Goal: Task Accomplishment & Management: Use online tool/utility

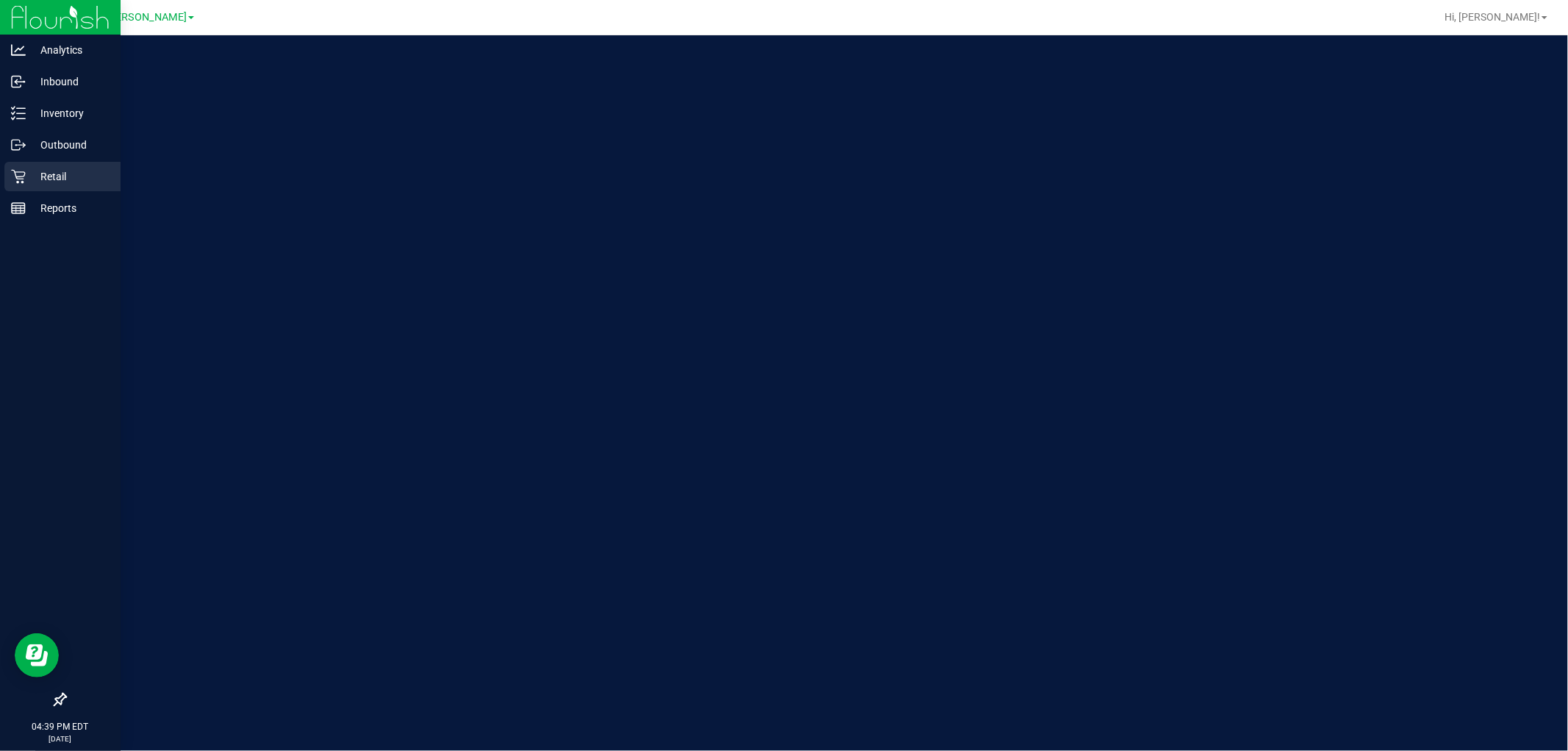
click at [55, 172] on p "Retail" at bounding box center [69, 177] width 88 height 18
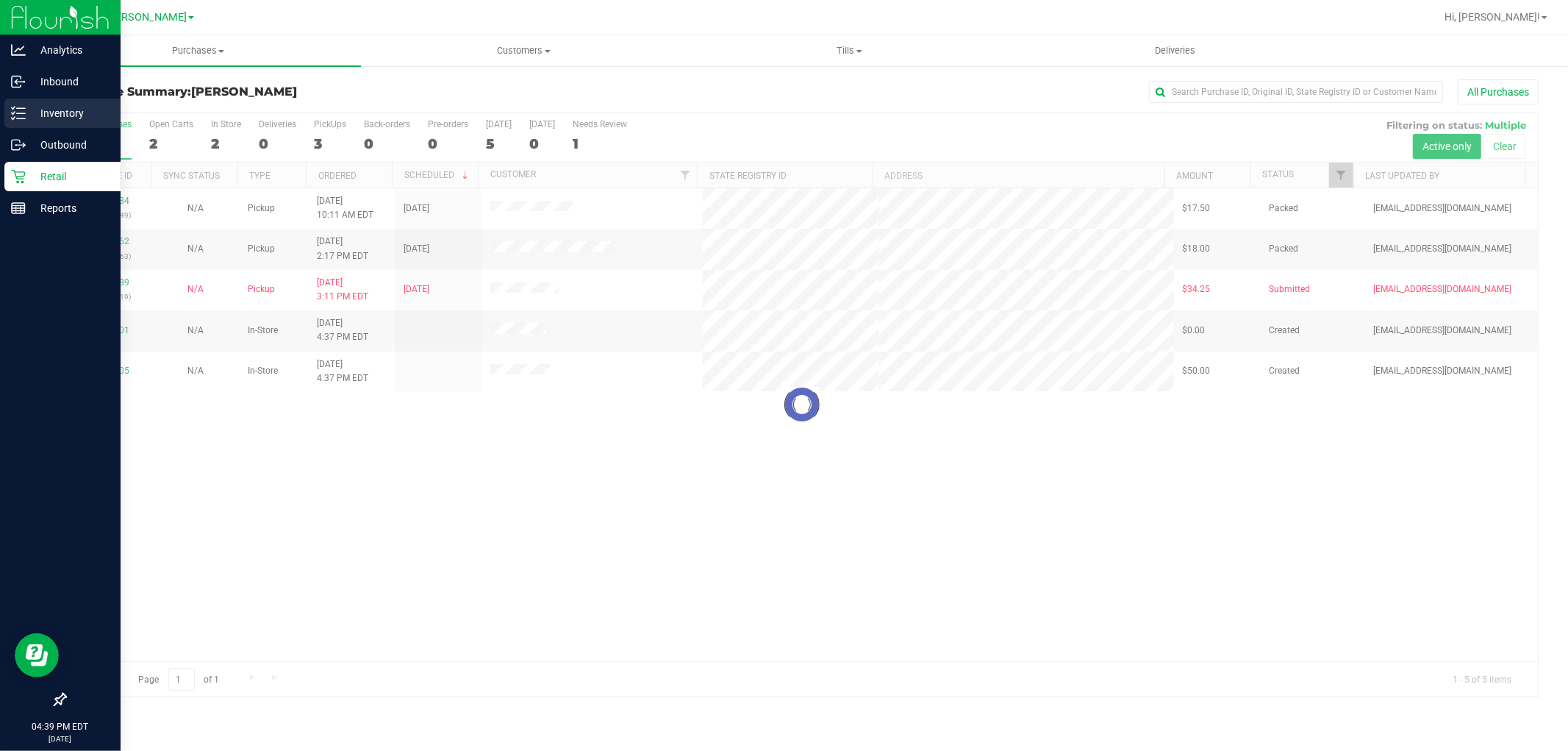
click at [47, 105] on p "Inventory" at bounding box center [69, 114] width 88 height 18
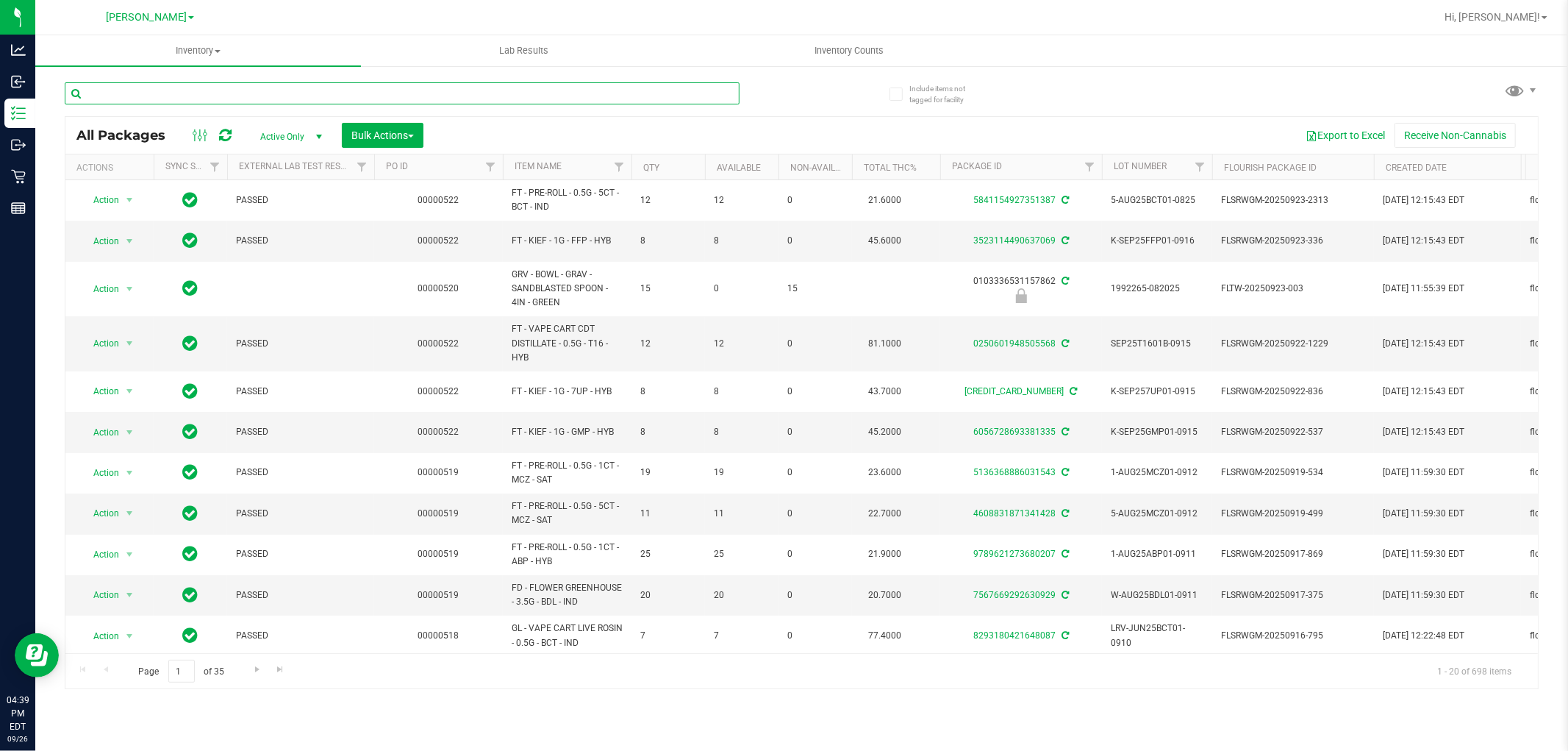
click at [160, 93] on input "text" at bounding box center [402, 93] width 675 height 22
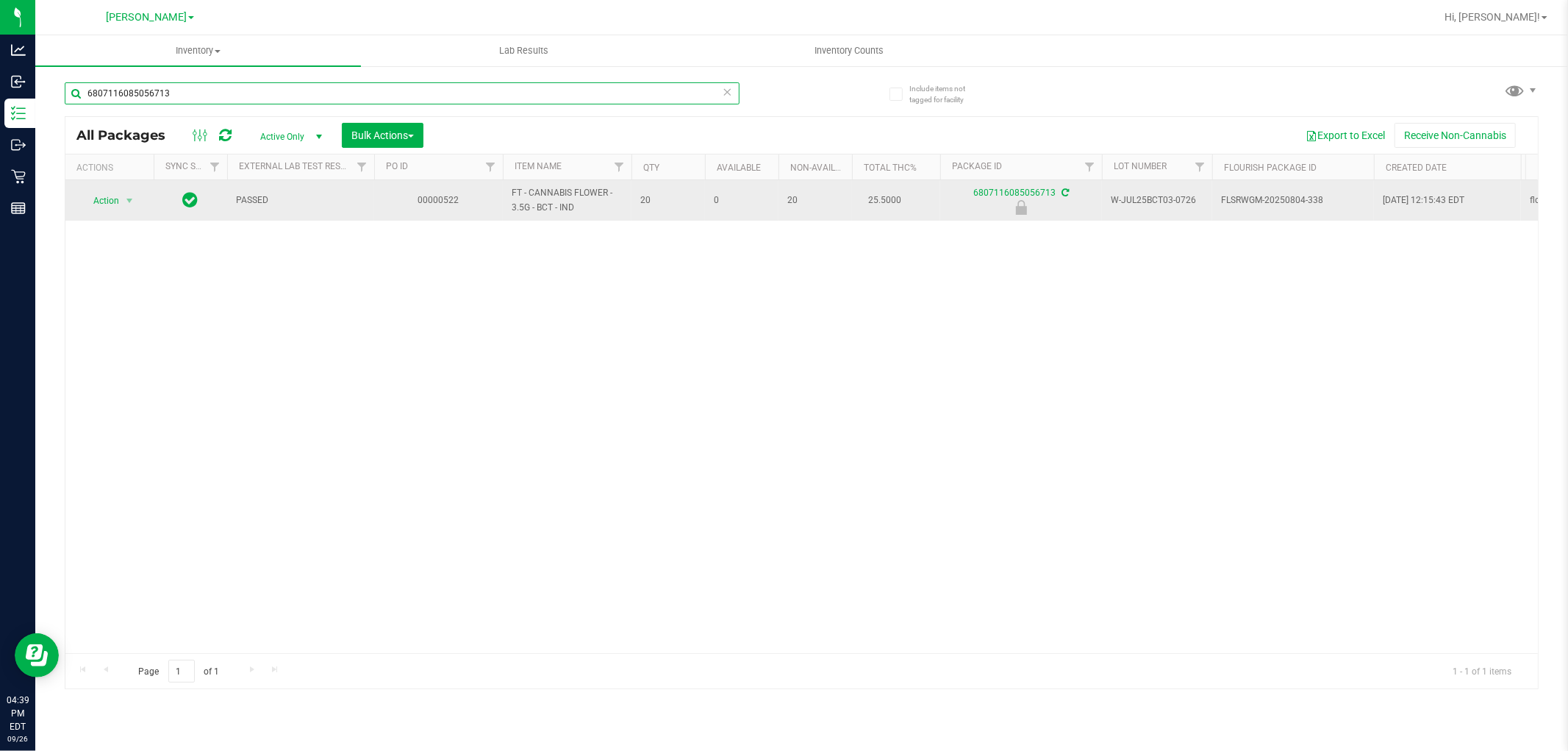
type input "6807116085056713"
click at [108, 194] on span "Action" at bounding box center [100, 200] width 40 height 20
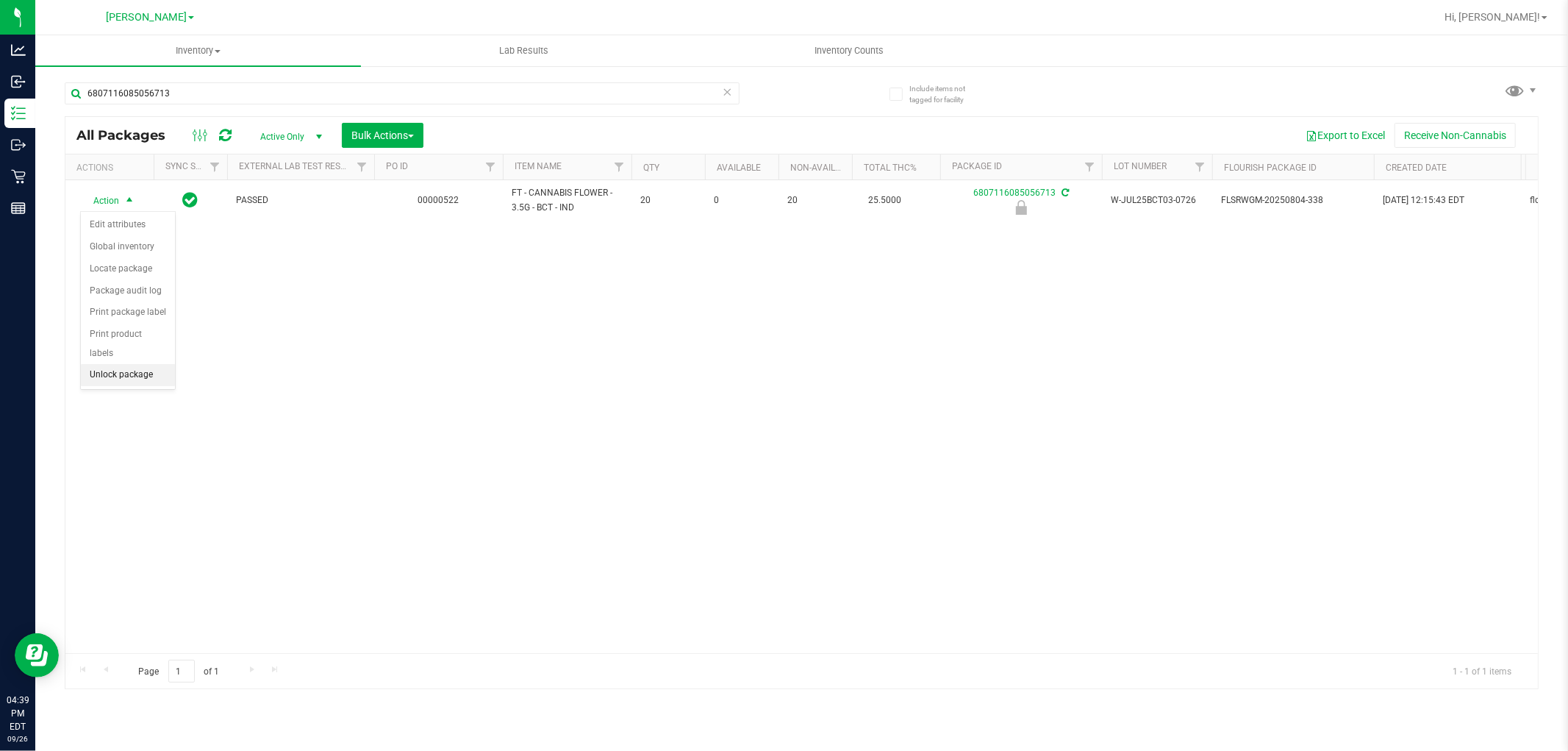
click at [97, 378] on li "Unlock package" at bounding box center [127, 374] width 94 height 22
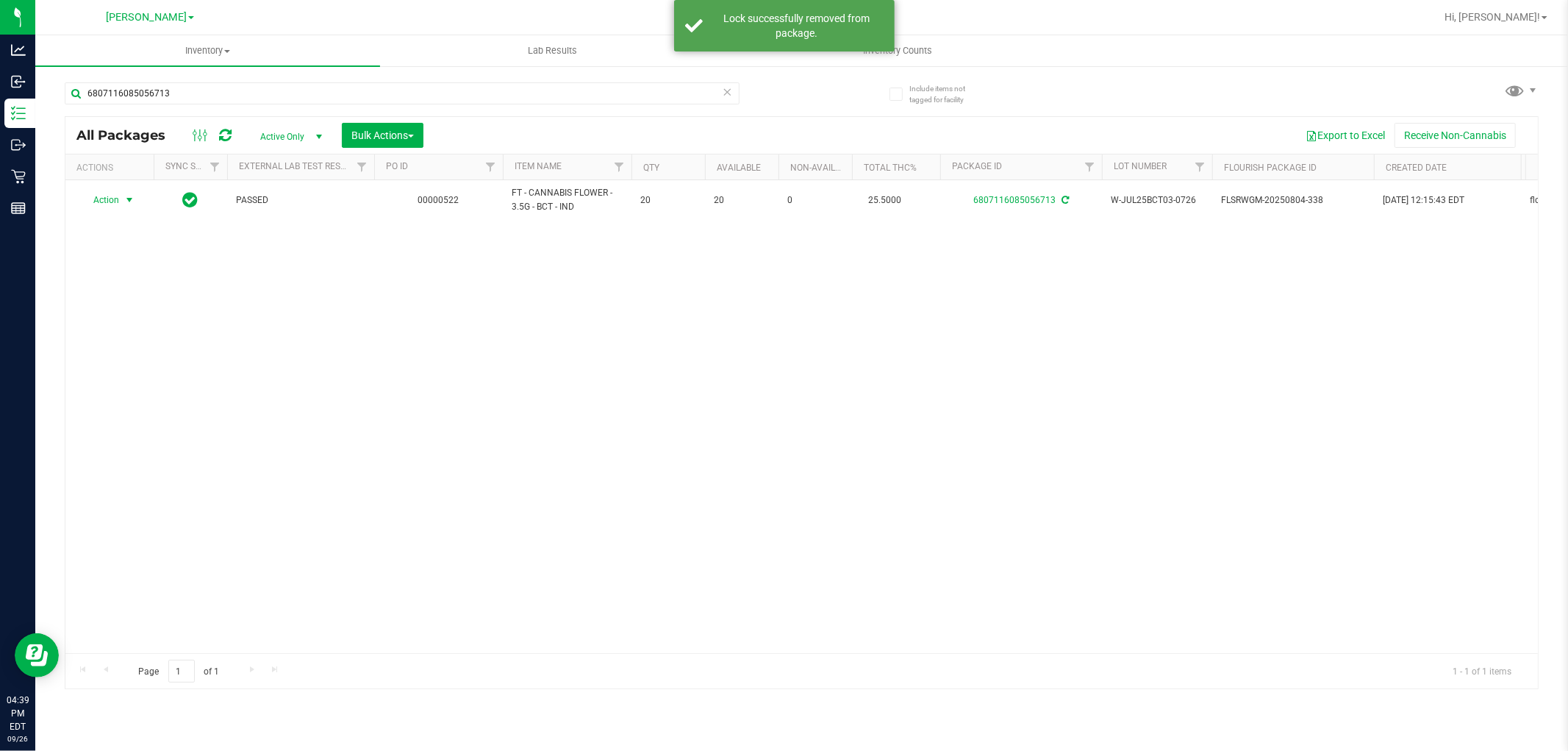
click at [114, 202] on span "Action" at bounding box center [100, 199] width 40 height 20
click at [125, 403] on li "Print product labels" at bounding box center [137, 400] width 114 height 22
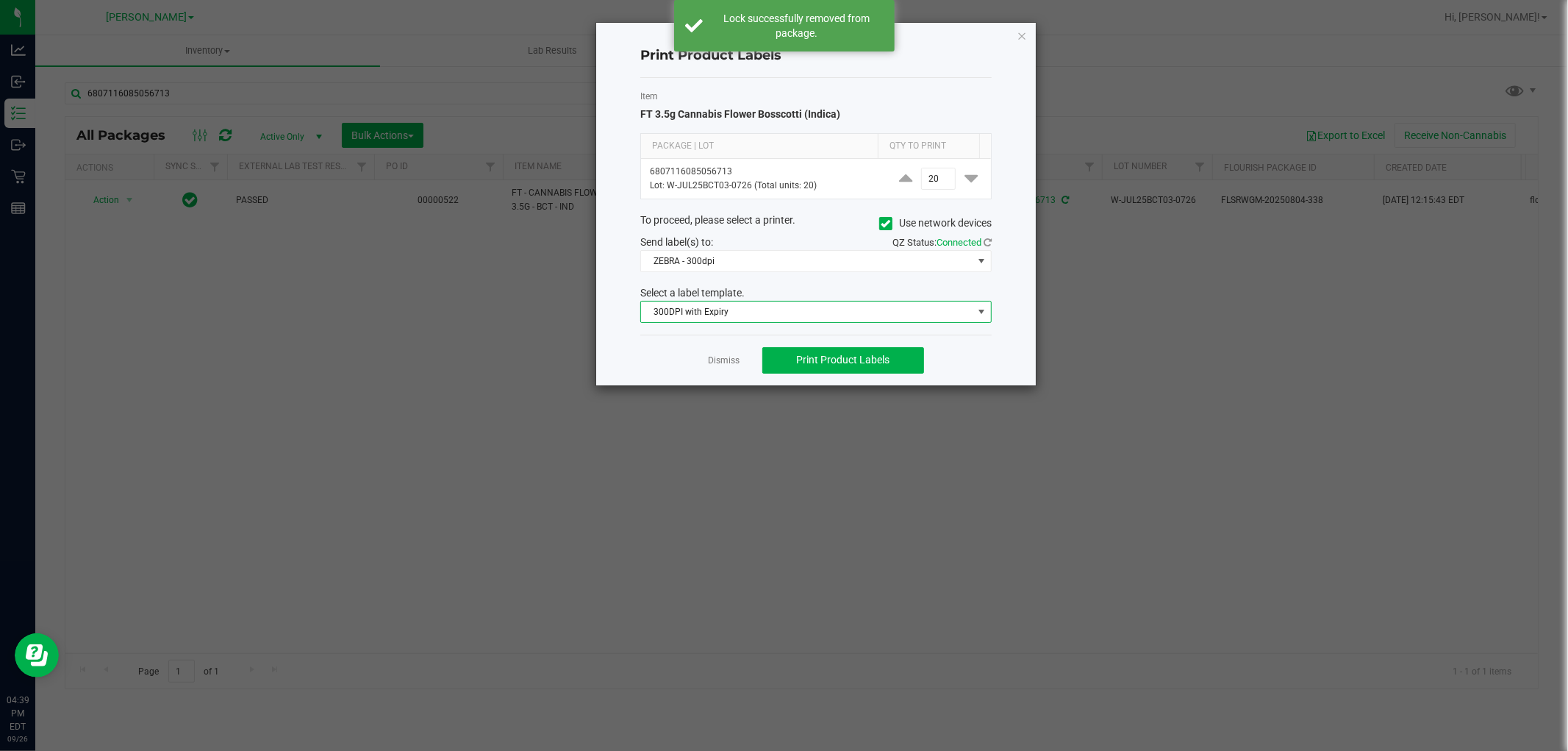
click at [800, 318] on span "300DPI with Expiry" at bounding box center [807, 311] width 332 height 20
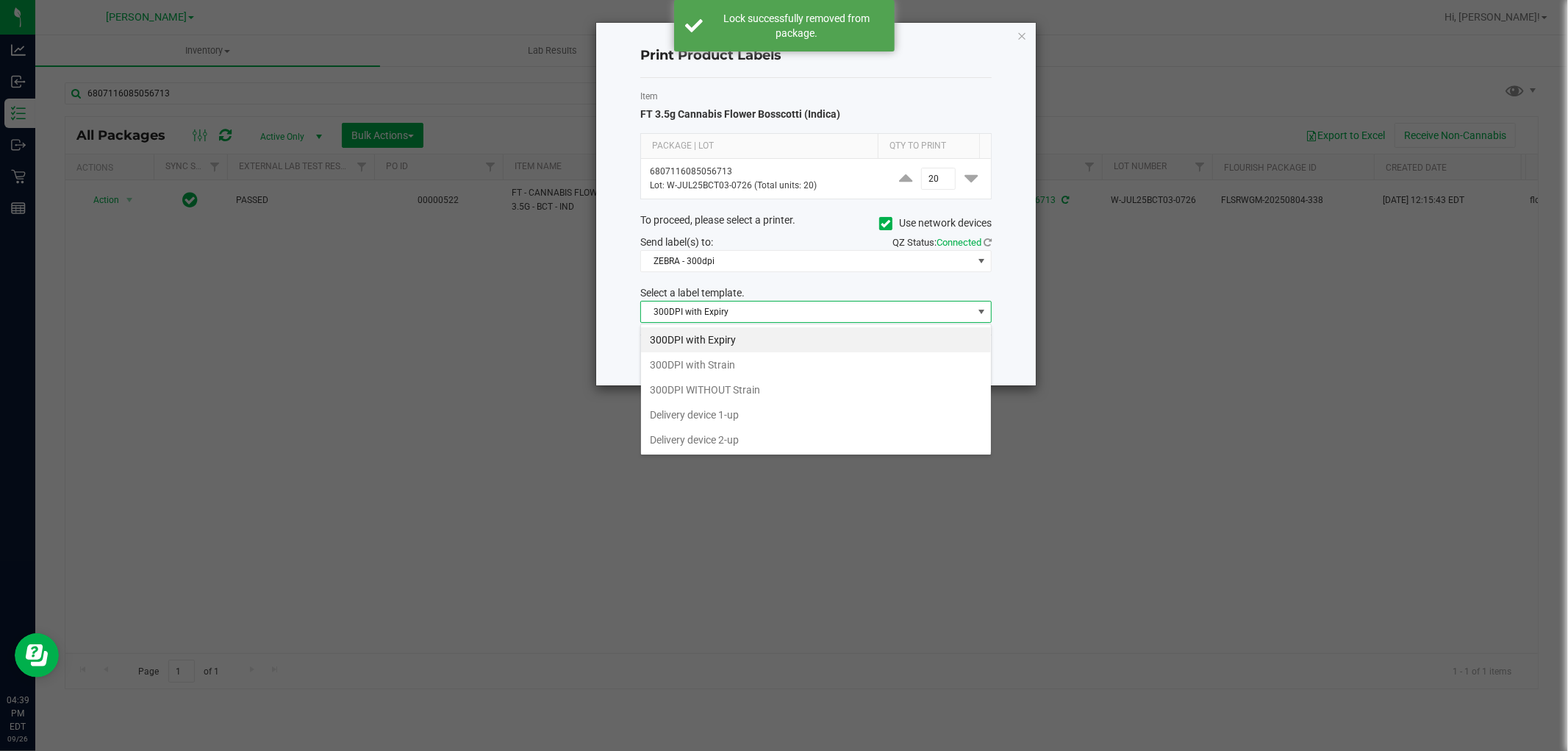
scroll to position [22, 351]
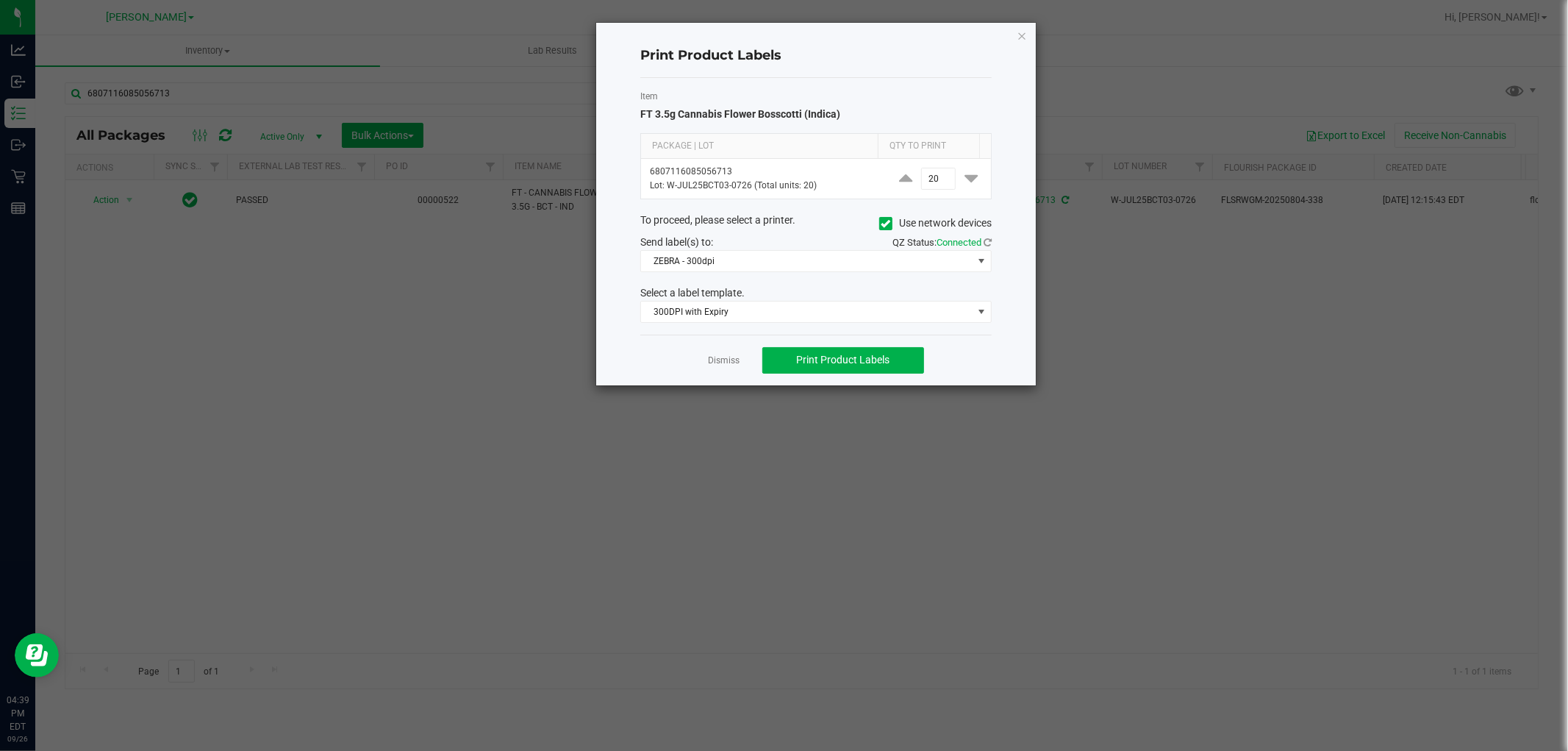
click at [606, 333] on div "Print Product Labels Item FT 3.5g Cannabis Flower Bosscotti (Indica) Package | …" at bounding box center [816, 204] width 440 height 363
click at [728, 364] on link "Dismiss" at bounding box center [724, 360] width 32 height 12
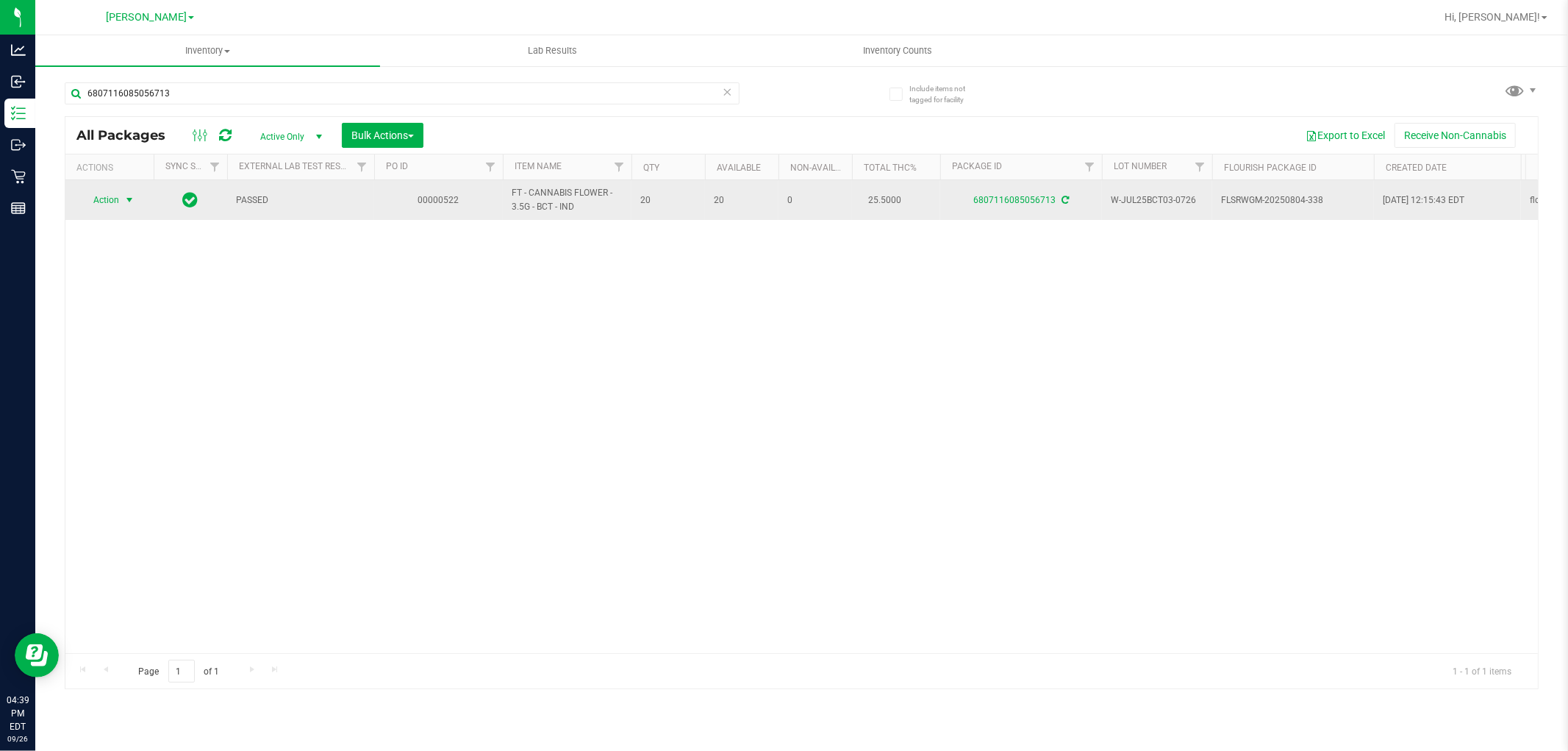
click at [128, 202] on span "select" at bounding box center [129, 200] width 11 height 11
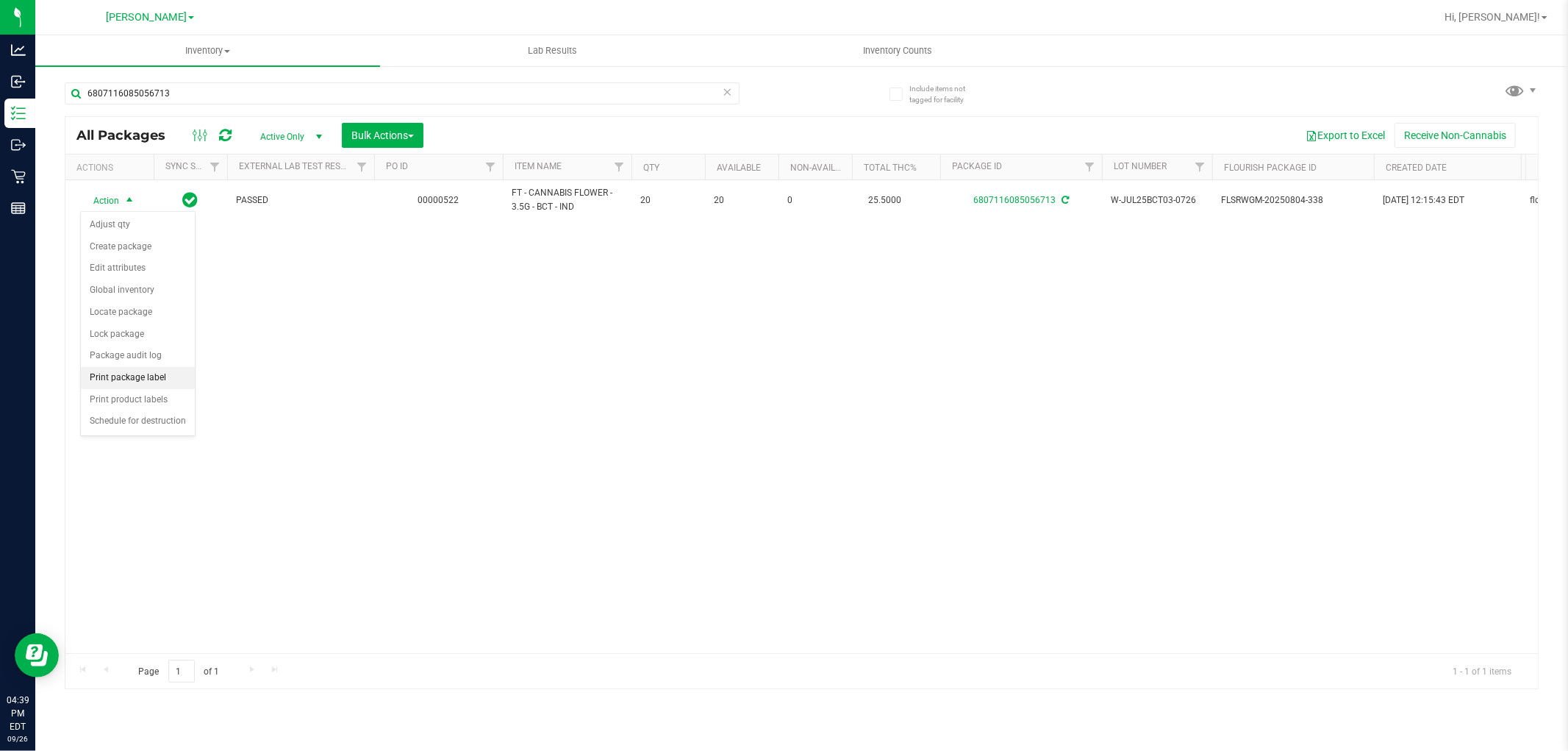
click at [114, 377] on li "Print package label" at bounding box center [137, 378] width 114 height 22
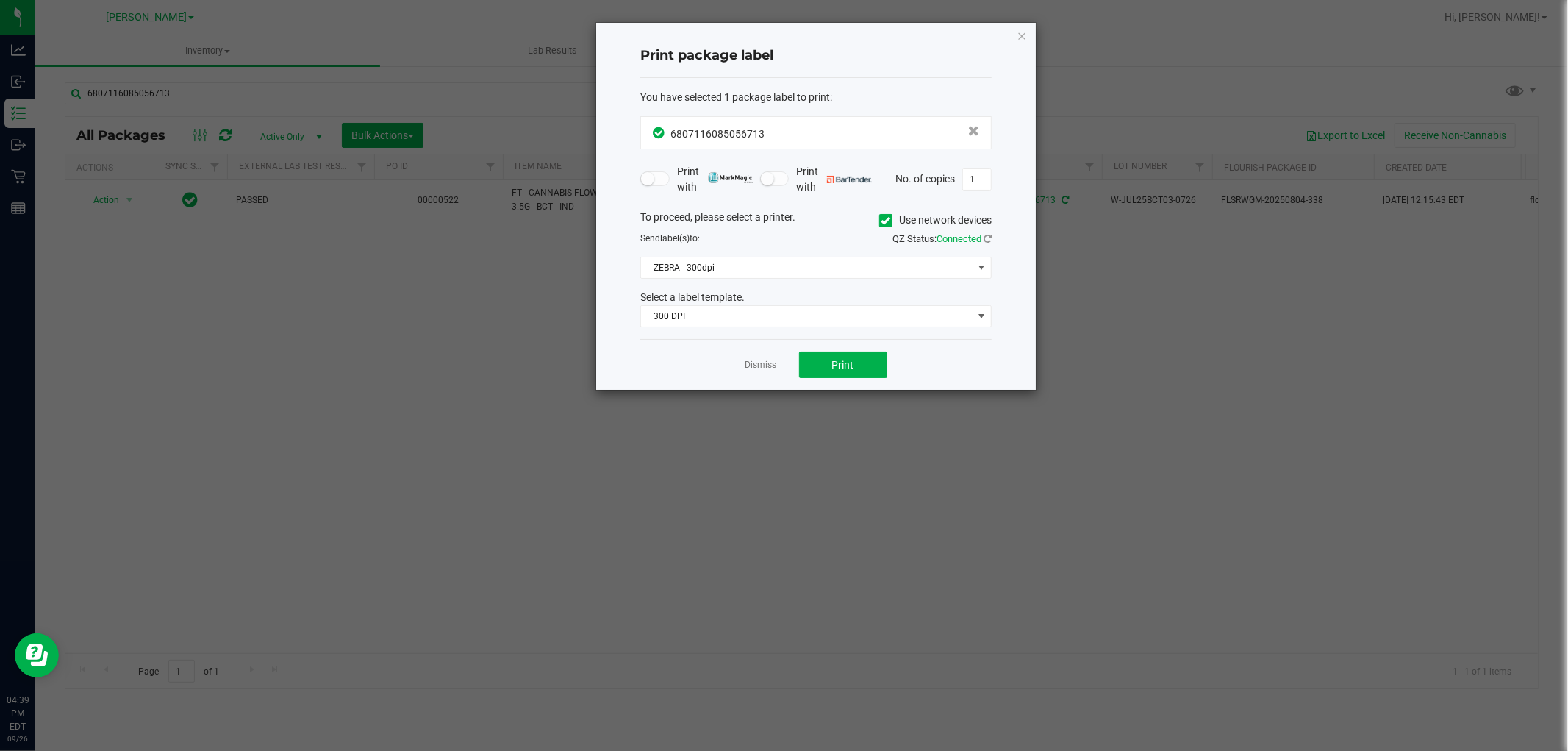
click at [848, 328] on div "You have selected 1 package label to print : 6807116085056713 Print with Print …" at bounding box center [816, 208] width 351 height 262
click at [752, 324] on span "300 DPI" at bounding box center [807, 315] width 332 height 20
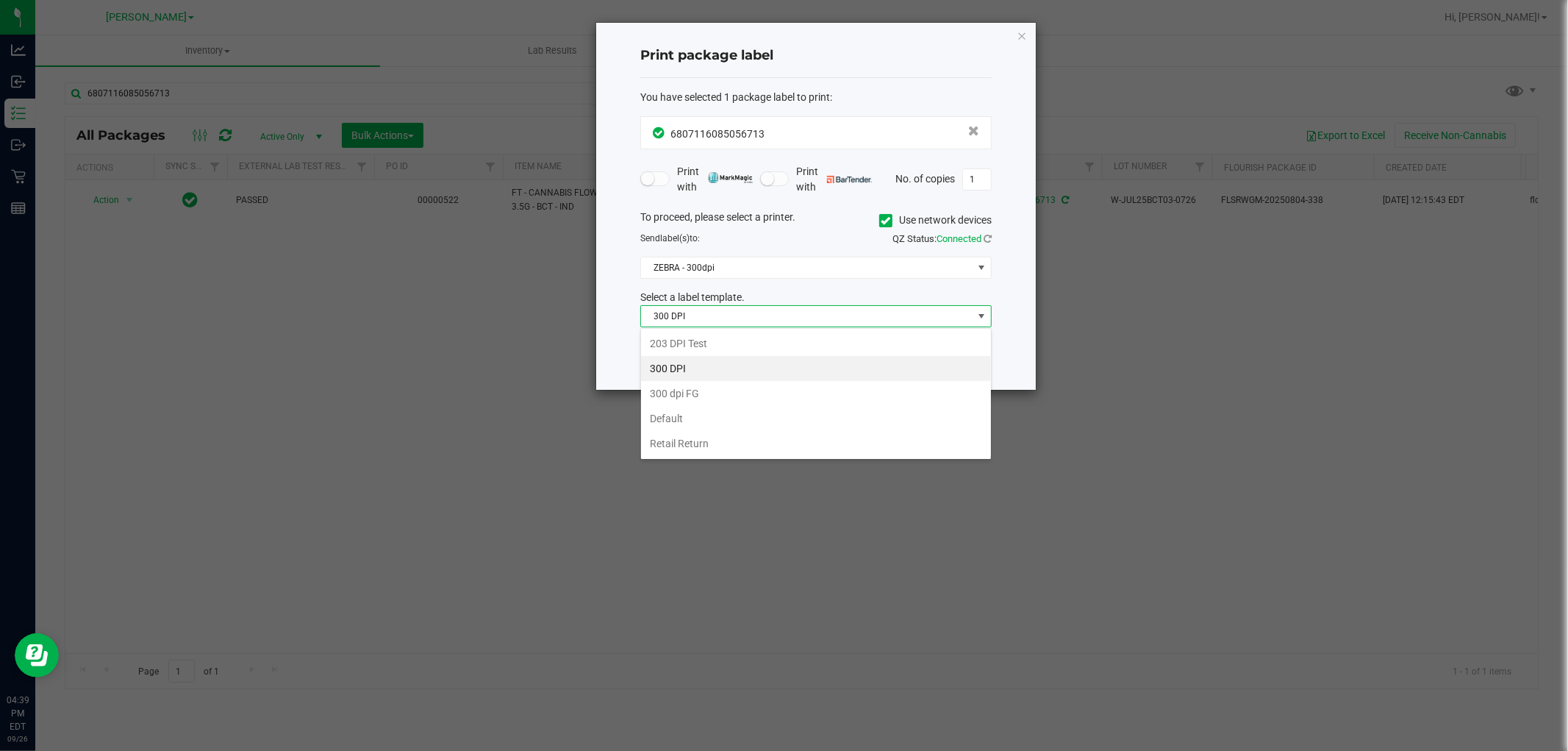
click at [686, 440] on li "Retail Return" at bounding box center [816, 443] width 350 height 25
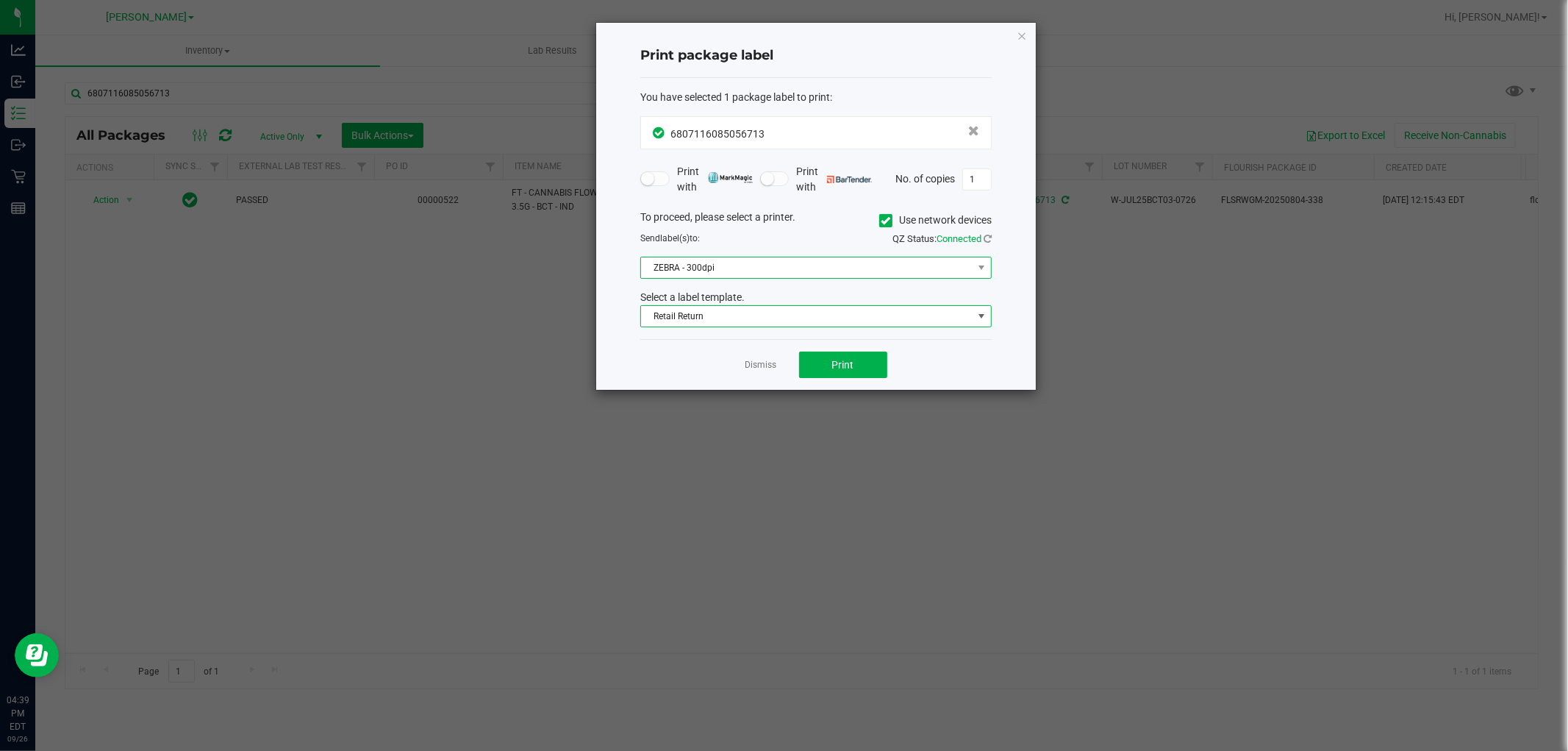
click at [781, 268] on span "ZEBRA - 300dpi" at bounding box center [807, 267] width 332 height 20
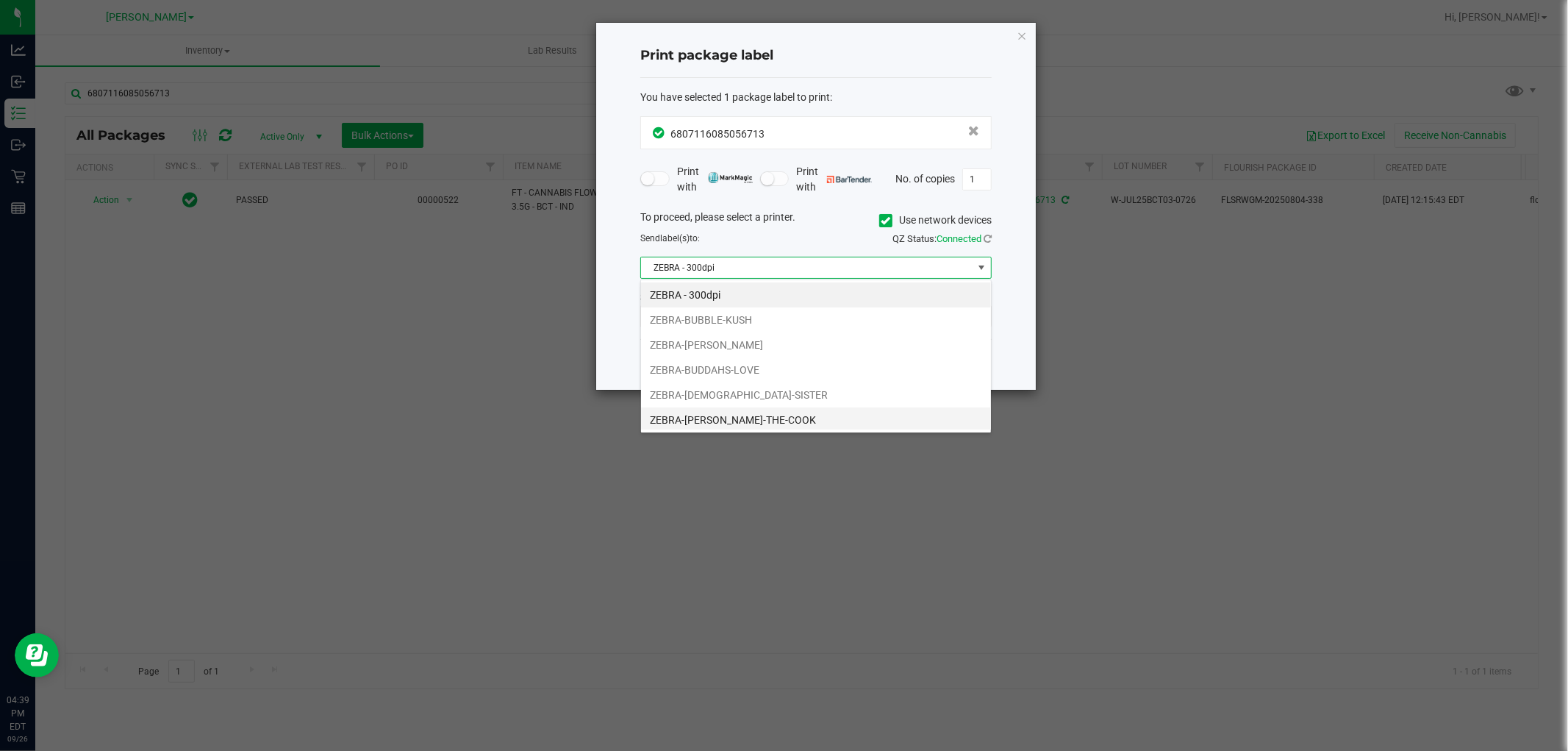
click at [721, 413] on li "ZEBRA-BUFORD-THE-COOK" at bounding box center [816, 419] width 350 height 25
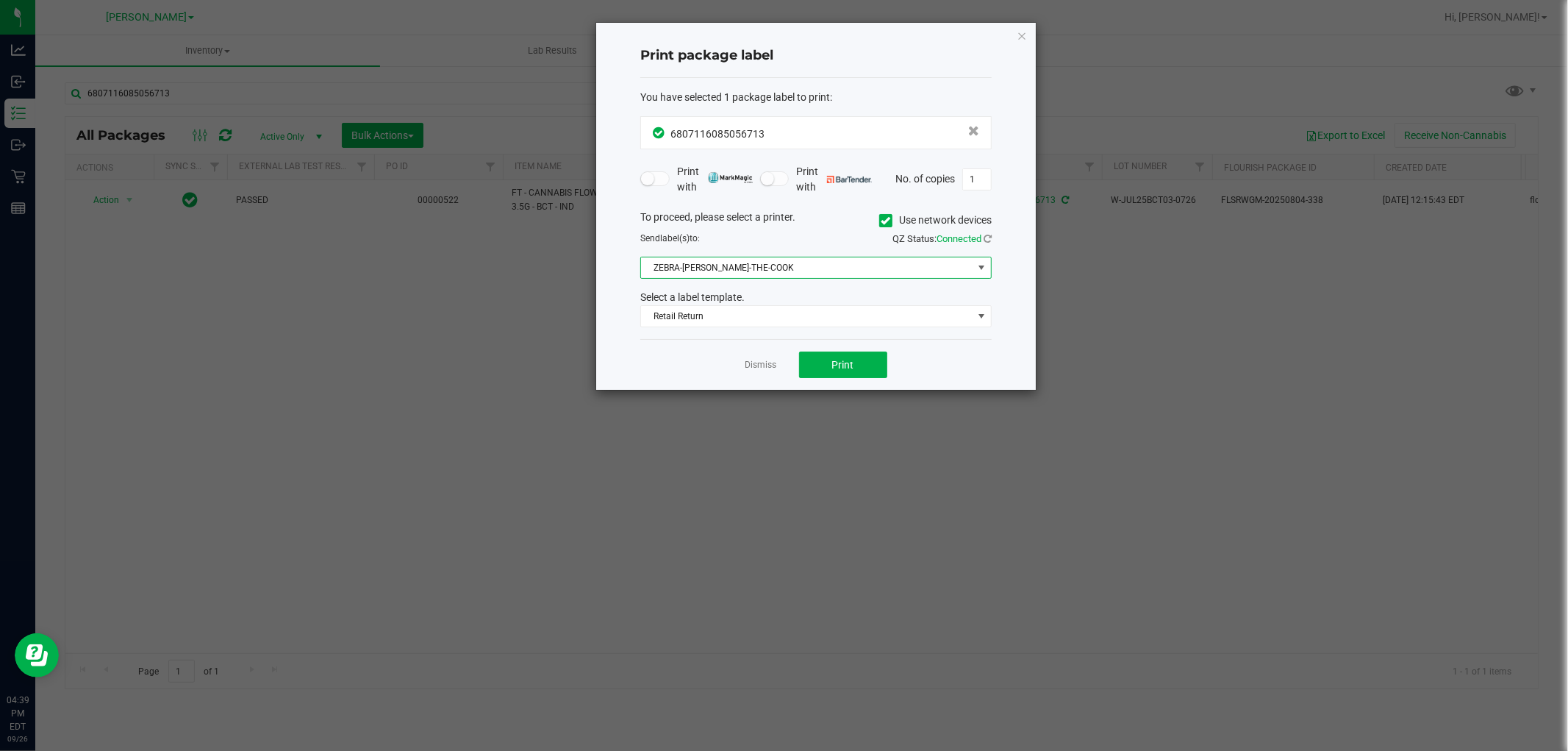
drag, startPoint x: 663, startPoint y: 347, endPoint x: 882, endPoint y: 357, distance: 219.2
click at [663, 347] on div "Dismiss Print" at bounding box center [816, 364] width 351 height 51
click at [875, 360] on button "Print" at bounding box center [843, 364] width 88 height 26
click at [741, 370] on div "Dismiss Print" at bounding box center [816, 364] width 351 height 51
click at [756, 364] on link "Dismiss" at bounding box center [761, 364] width 32 height 12
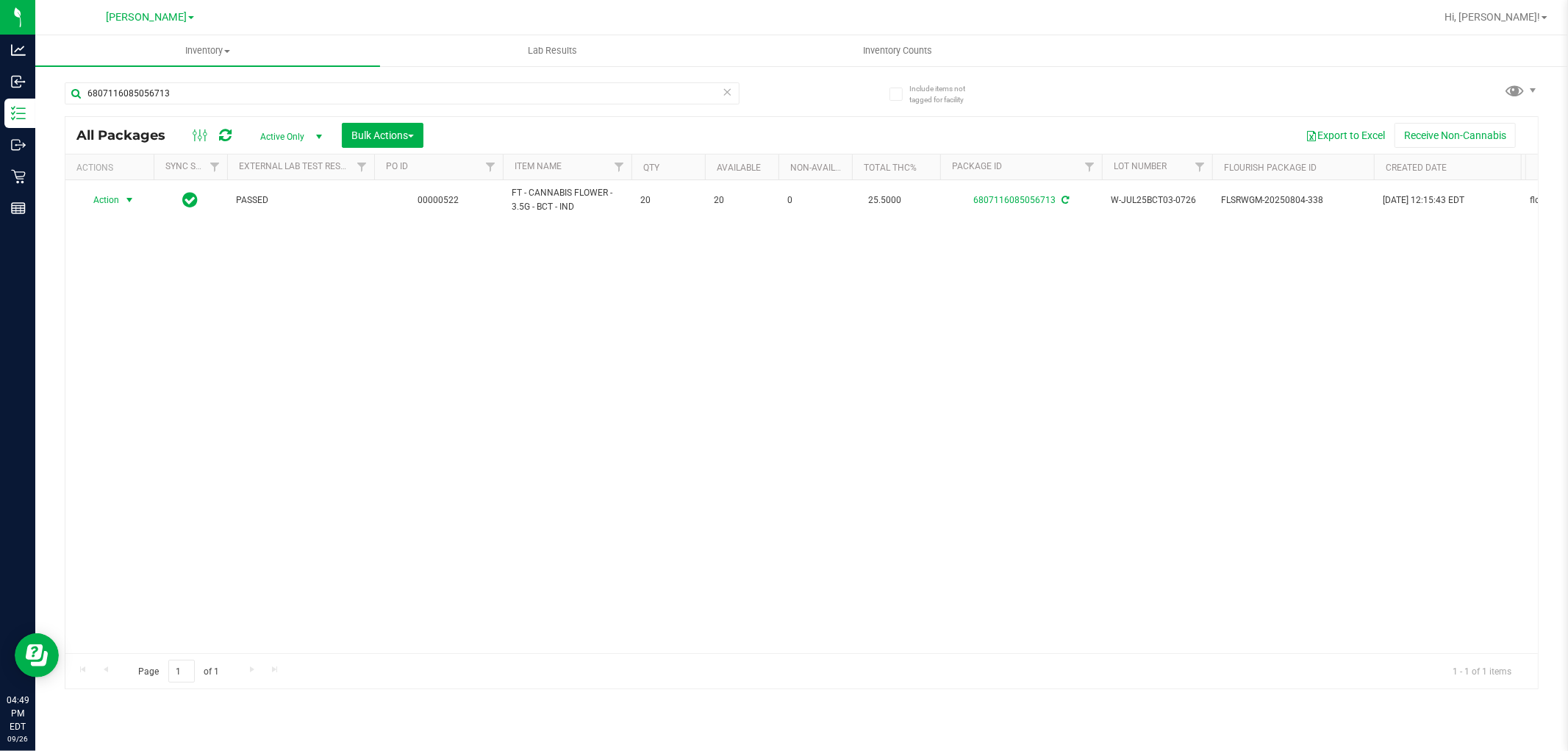
click at [487, 358] on div "Action Action Adjust qty Create package Edit attributes Global inventory Locate…" at bounding box center [802, 416] width 1472 height 473
click at [229, 92] on input "6807116085056713" at bounding box center [402, 93] width 675 height 22
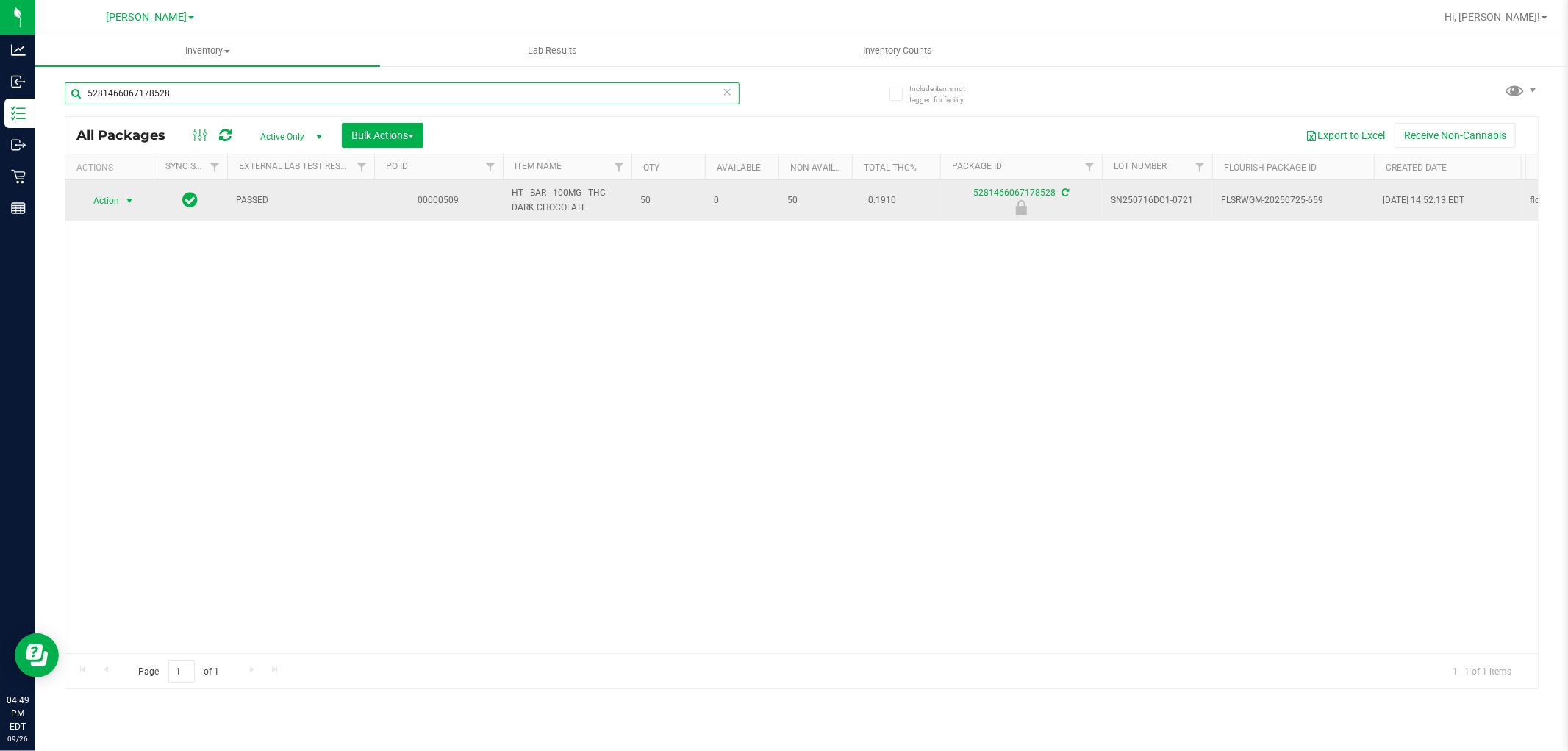
type input "5281466067178528"
click at [110, 208] on span "Action" at bounding box center [100, 200] width 40 height 20
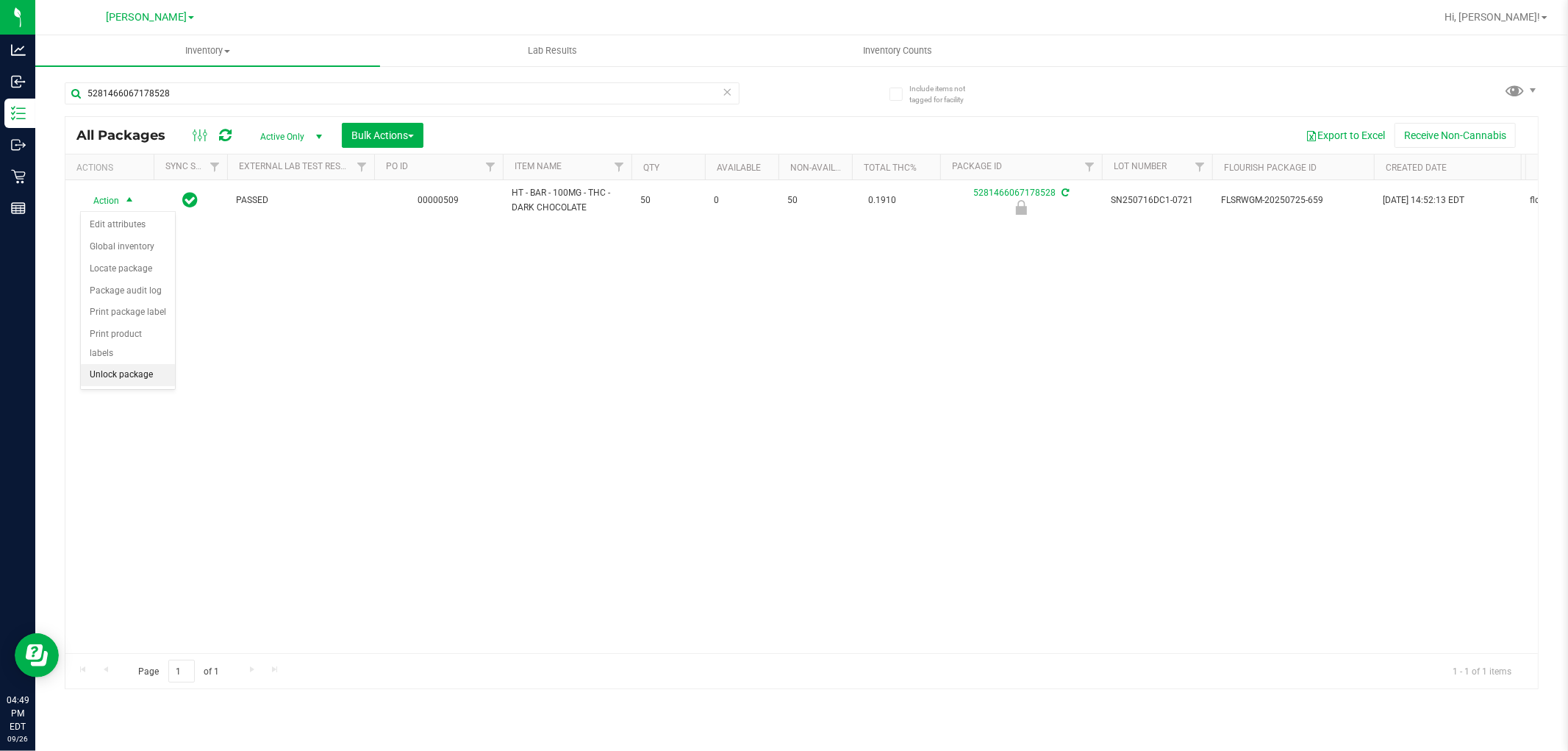
click at [97, 375] on li "Unlock package" at bounding box center [127, 374] width 94 height 22
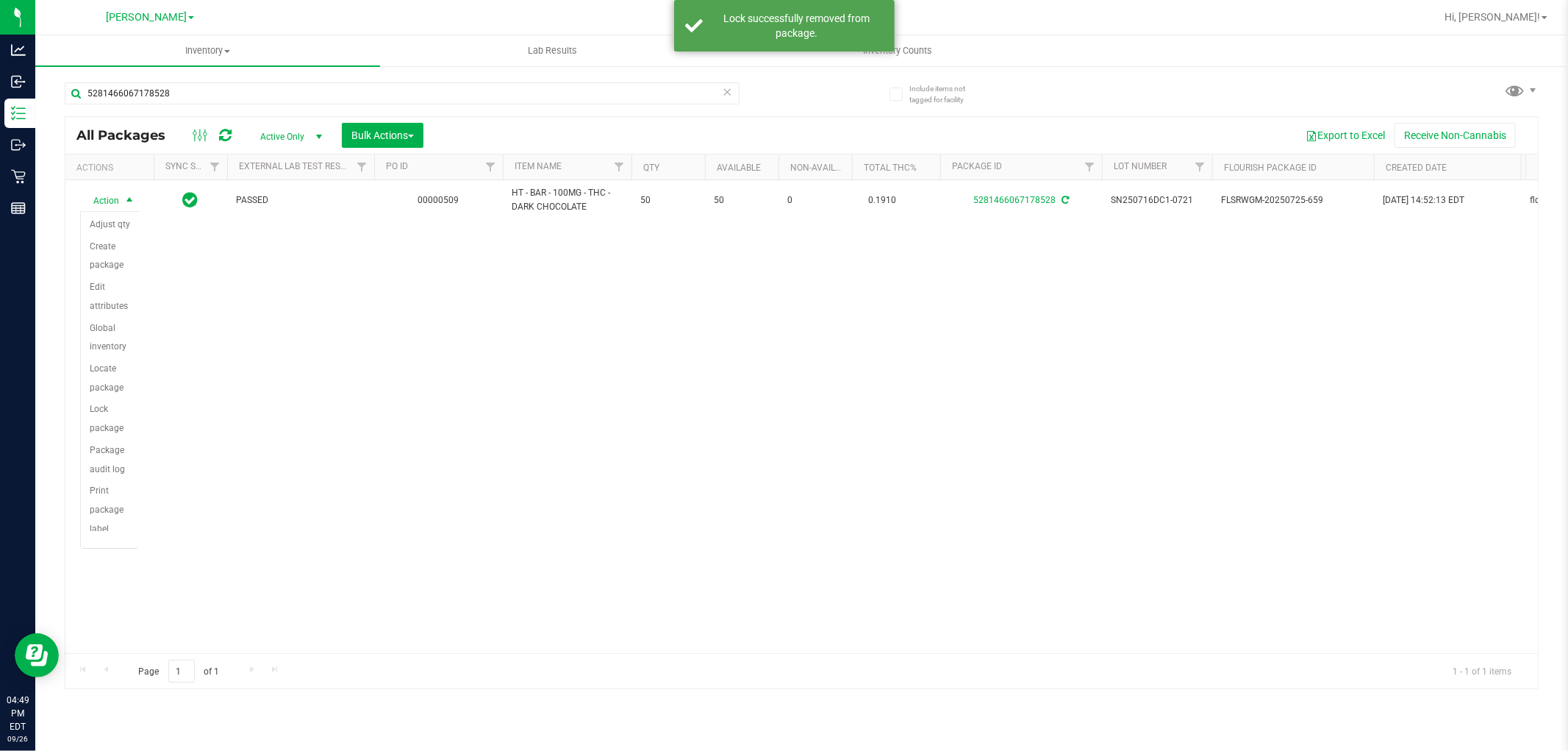
click at [112, 199] on span "Action" at bounding box center [100, 200] width 40 height 20
click at [112, 199] on span "Action" at bounding box center [100, 199] width 40 height 20
click at [96, 522] on li "Print package label" at bounding box center [109, 529] width 57 height 60
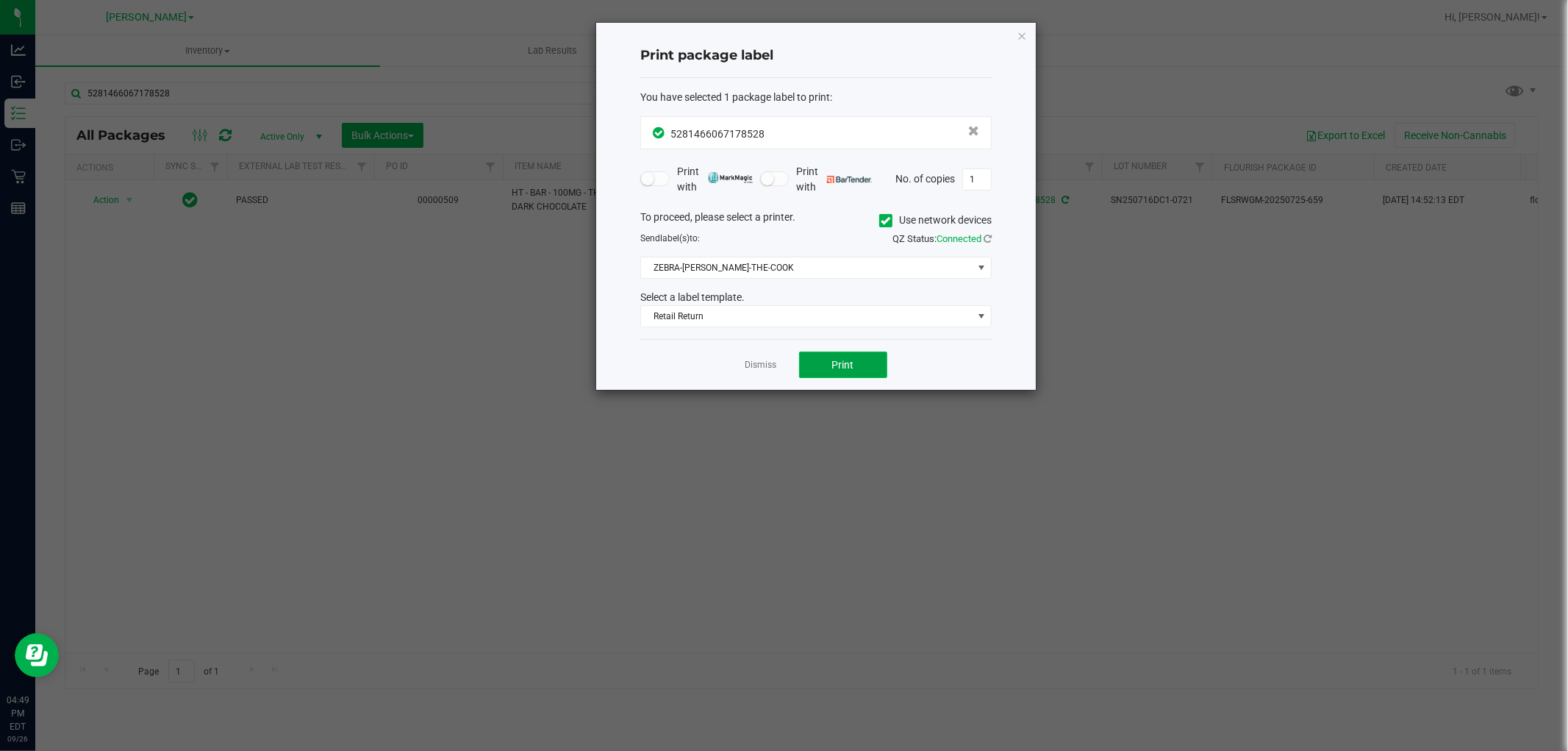
click at [819, 363] on button "Print" at bounding box center [843, 364] width 88 height 26
click at [778, 362] on div "Dismiss Print" at bounding box center [816, 364] width 351 height 51
click at [765, 366] on link "Dismiss" at bounding box center [761, 364] width 32 height 12
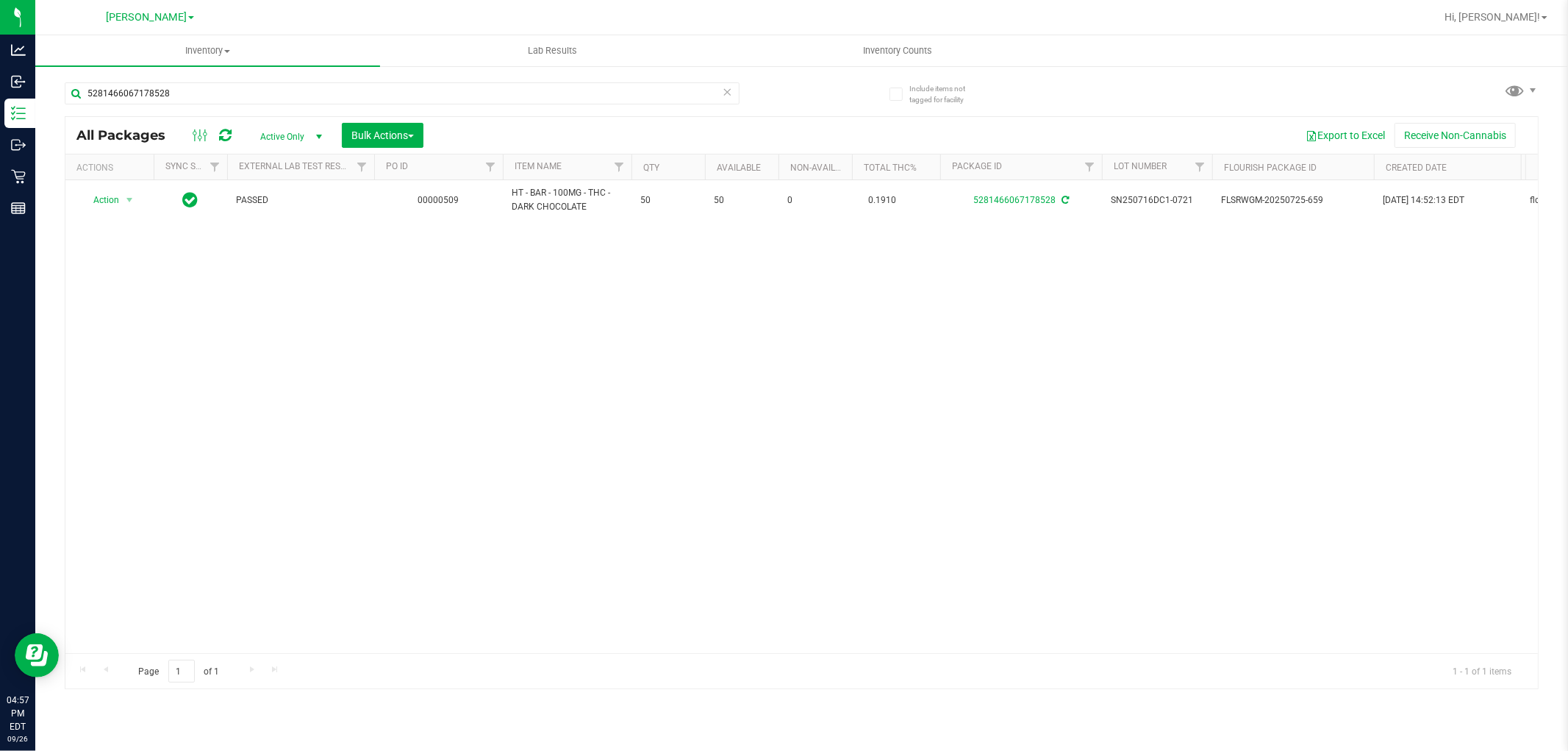
click at [258, 294] on div "Action Action Adjust qty Create package Edit attributes Global inventory Locate…" at bounding box center [802, 416] width 1472 height 473
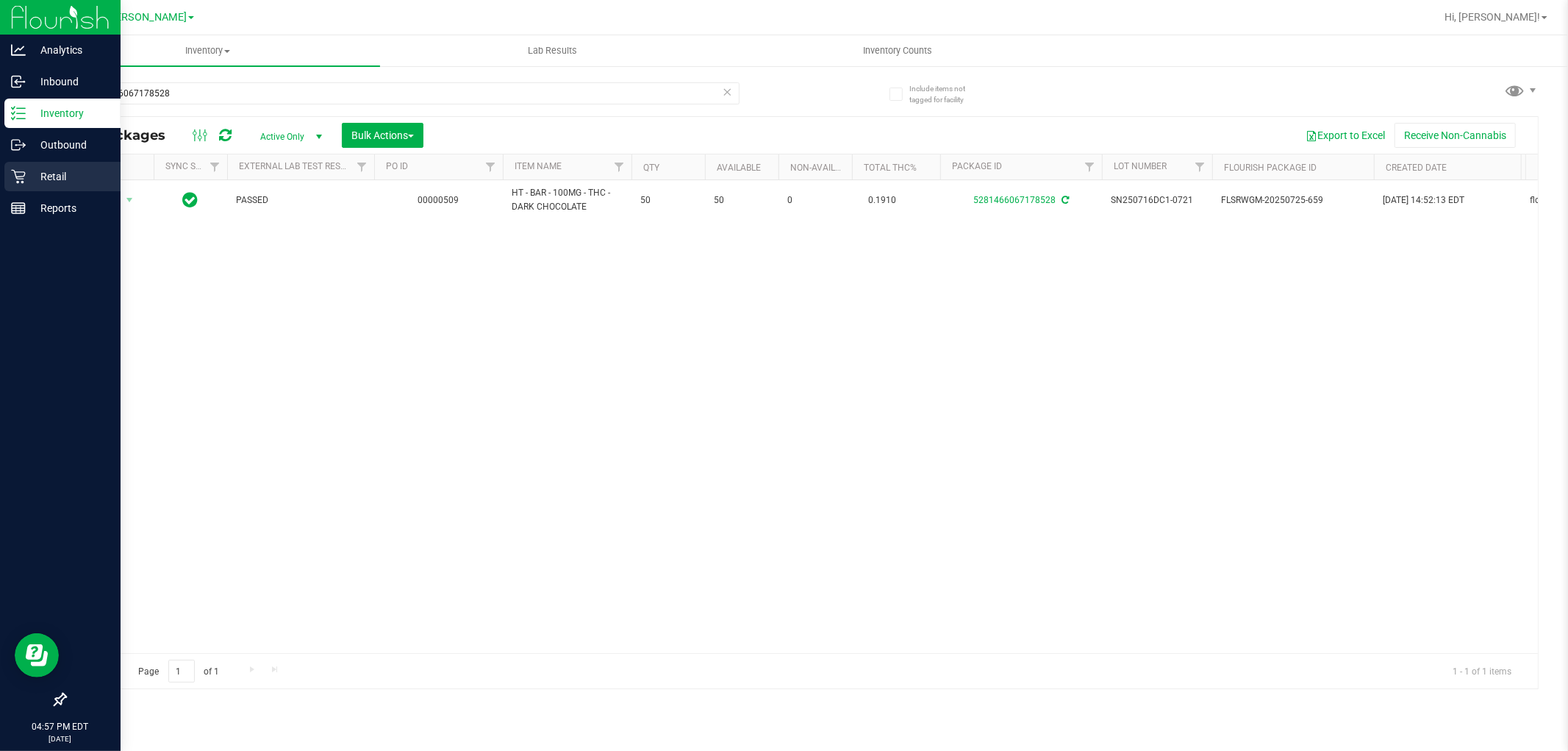
click at [35, 174] on p "Retail" at bounding box center [69, 177] width 88 height 18
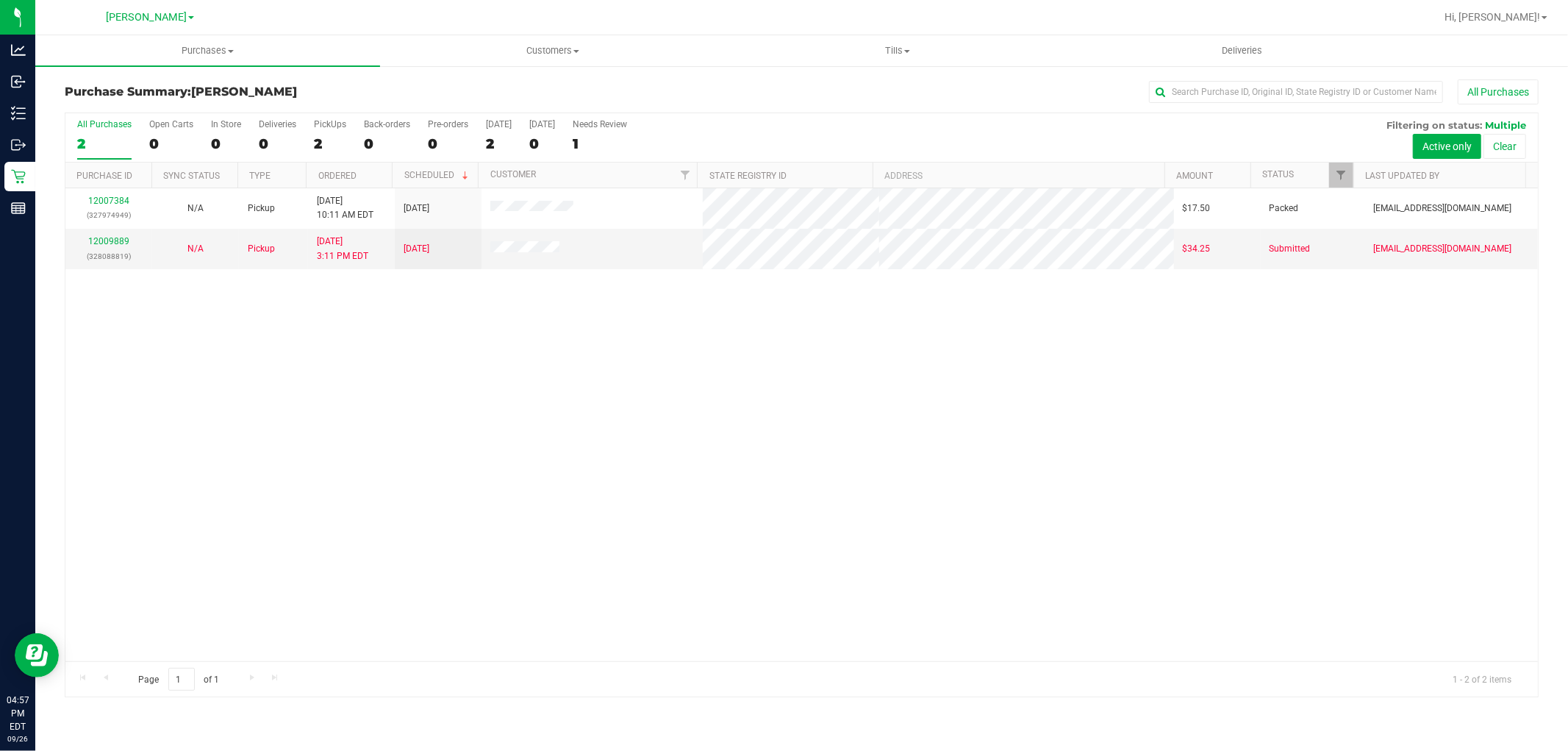
click at [800, 419] on div "12007384 (327974949) N/A Pickup 9/26/2025 10:11 AM EDT 9/26/2025 $17.50 Packed …" at bounding box center [802, 424] width 1472 height 473
click at [123, 239] on link "12009889" at bounding box center [109, 241] width 41 height 11
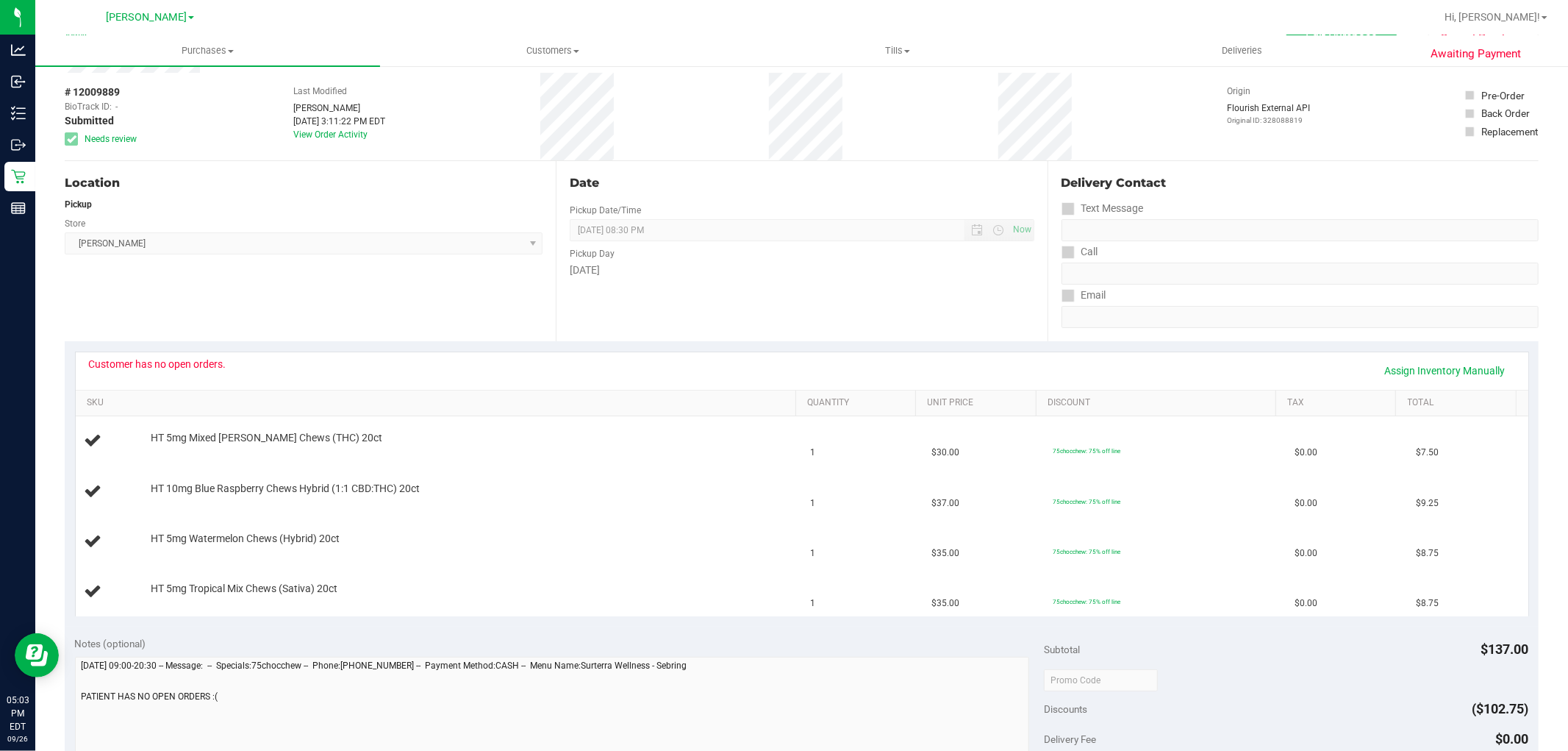
scroll to position [82, 0]
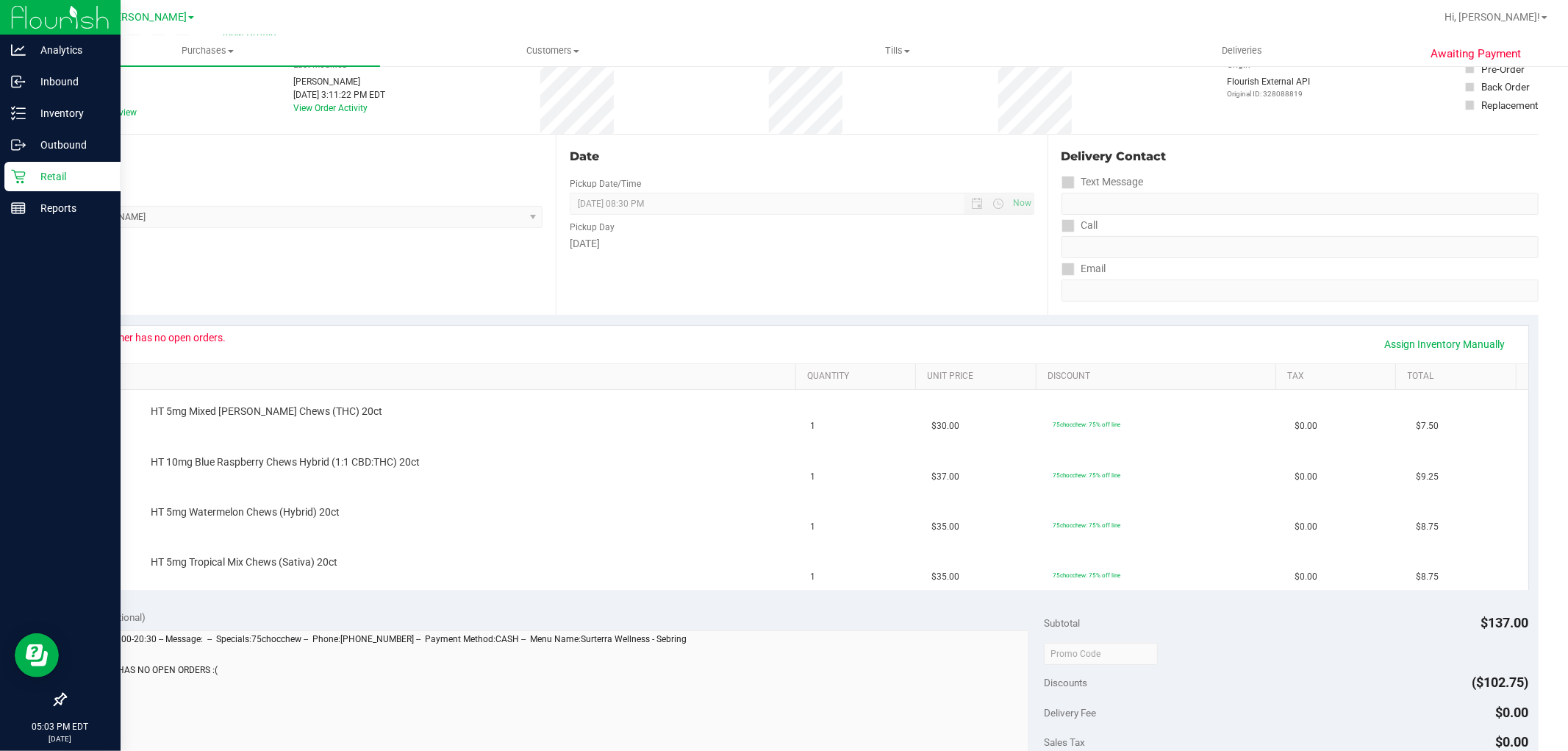
click at [18, 180] on icon at bounding box center [18, 177] width 15 height 15
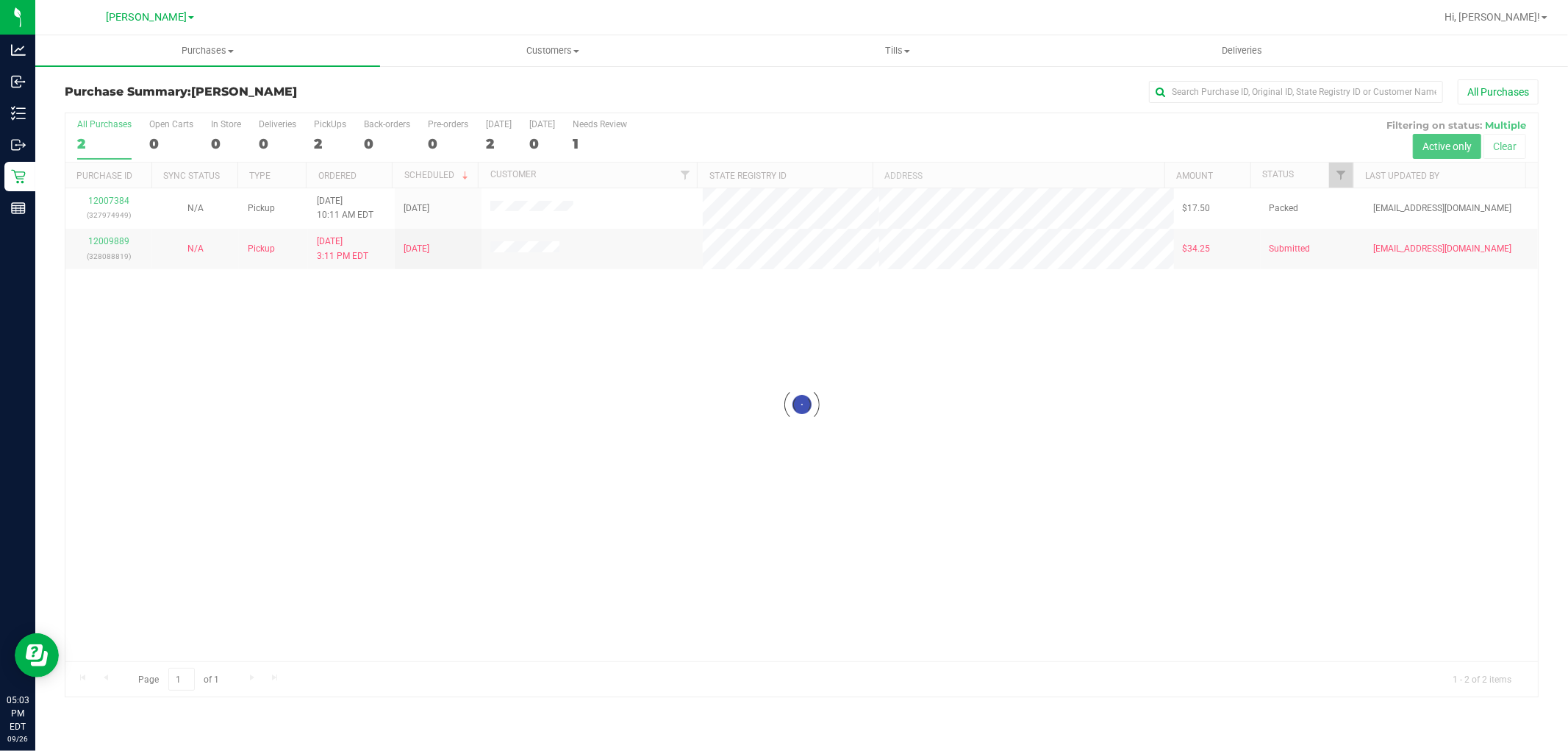
click at [510, 346] on div at bounding box center [802, 405] width 1472 height 583
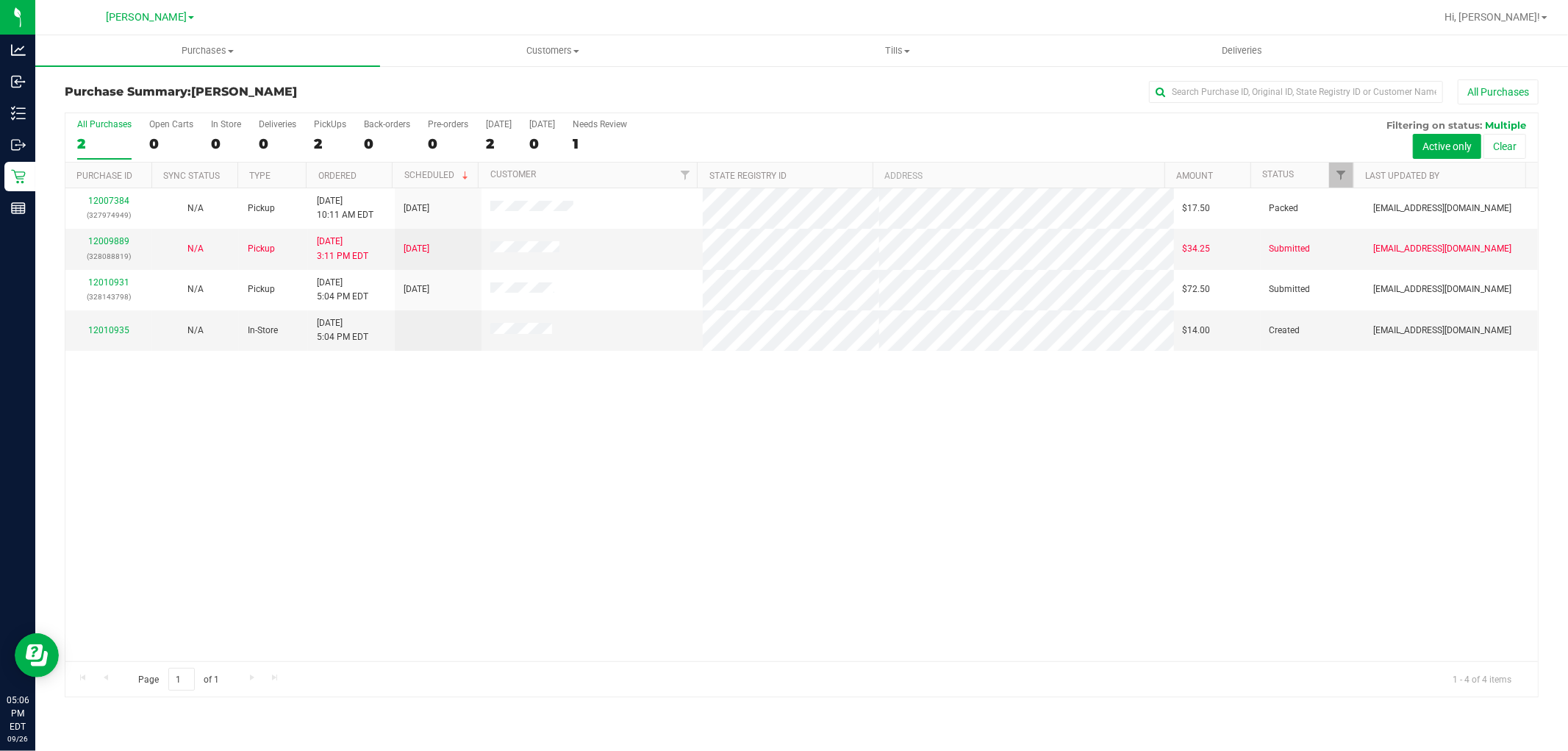
click at [571, 488] on div "12007384 (327974949) N/A Pickup 9/26/2025 10:11 AM EDT 9/26/2025 $17.50 Packed …" at bounding box center [802, 424] width 1472 height 473
click at [1025, 530] on div "12007384 (327974949) N/A Pickup 9/26/2025 10:11 AM EDT 9/26/2025 $17.50 Packed …" at bounding box center [802, 424] width 1472 height 473
click at [114, 239] on link "12009889" at bounding box center [109, 241] width 41 height 11
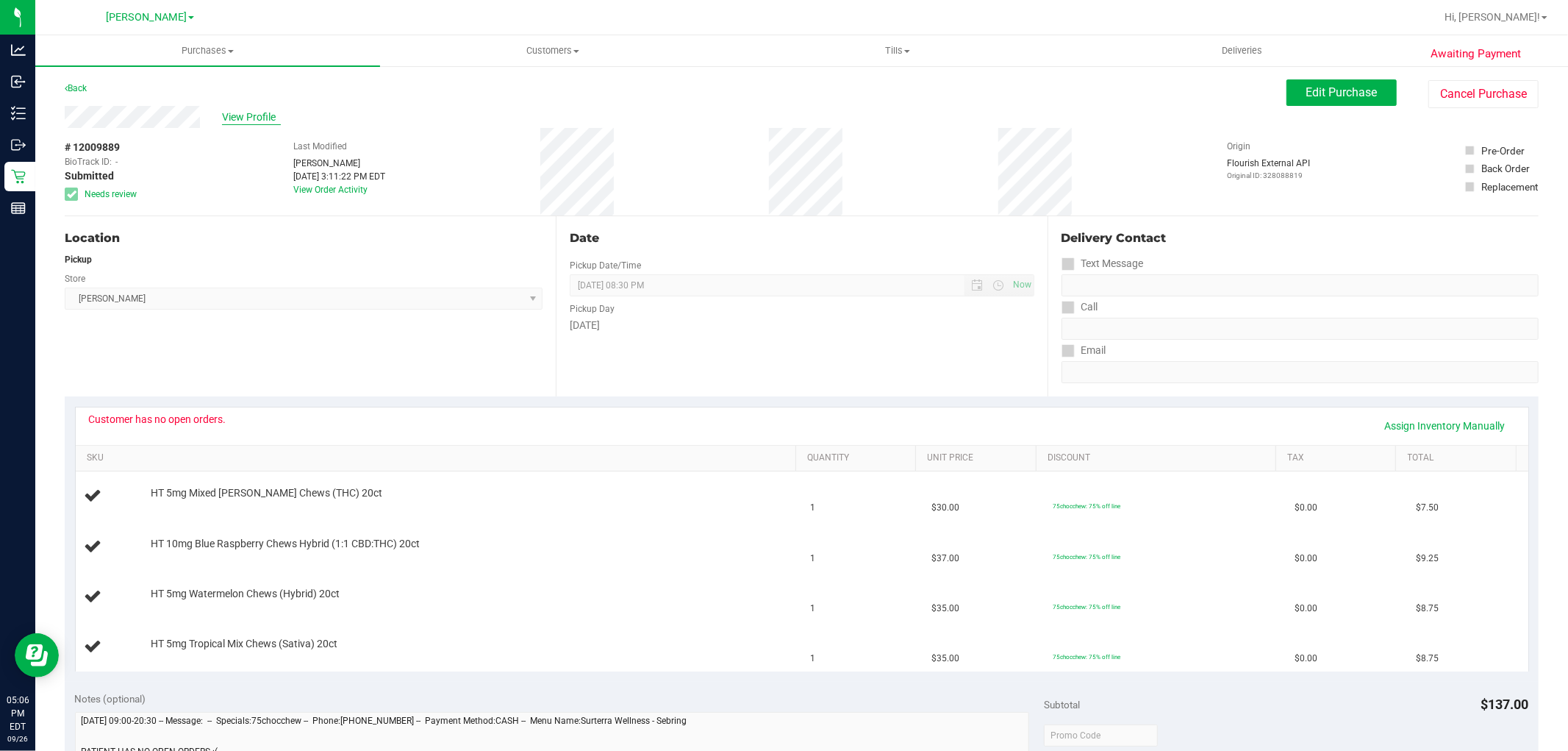
click at [243, 115] on span "View Profile" at bounding box center [252, 117] width 59 height 16
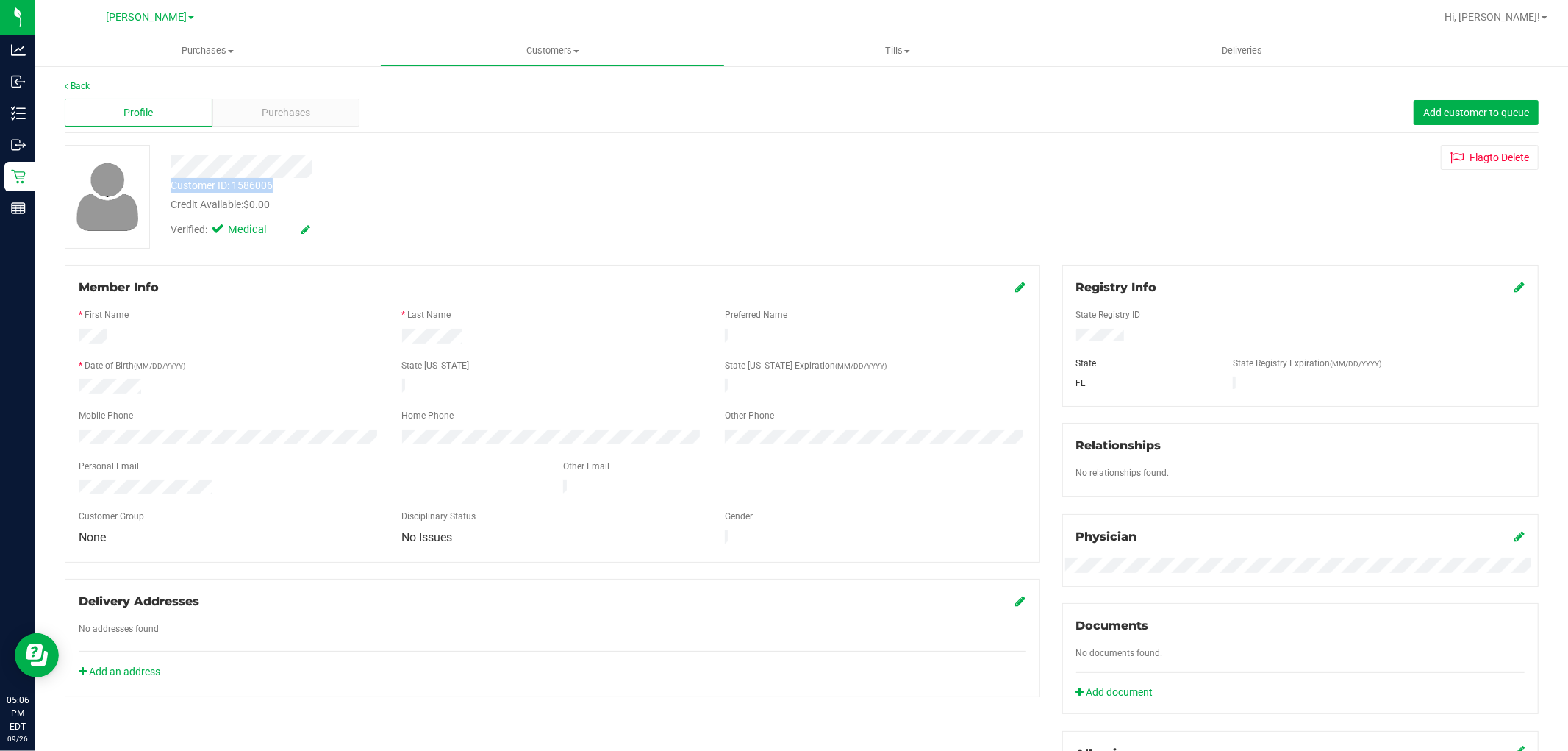
drag, startPoint x: 275, startPoint y: 180, endPoint x: 162, endPoint y: 190, distance: 113.4
click at [162, 190] on div "Customer ID: 1586006 Credit Available: $0.00" at bounding box center [534, 195] width 748 height 34
copy div "Customer ID: 1586006"
click at [888, 498] on div at bounding box center [552, 503] width 948 height 11
click at [270, 114] on span "Purchases" at bounding box center [285, 113] width 48 height 16
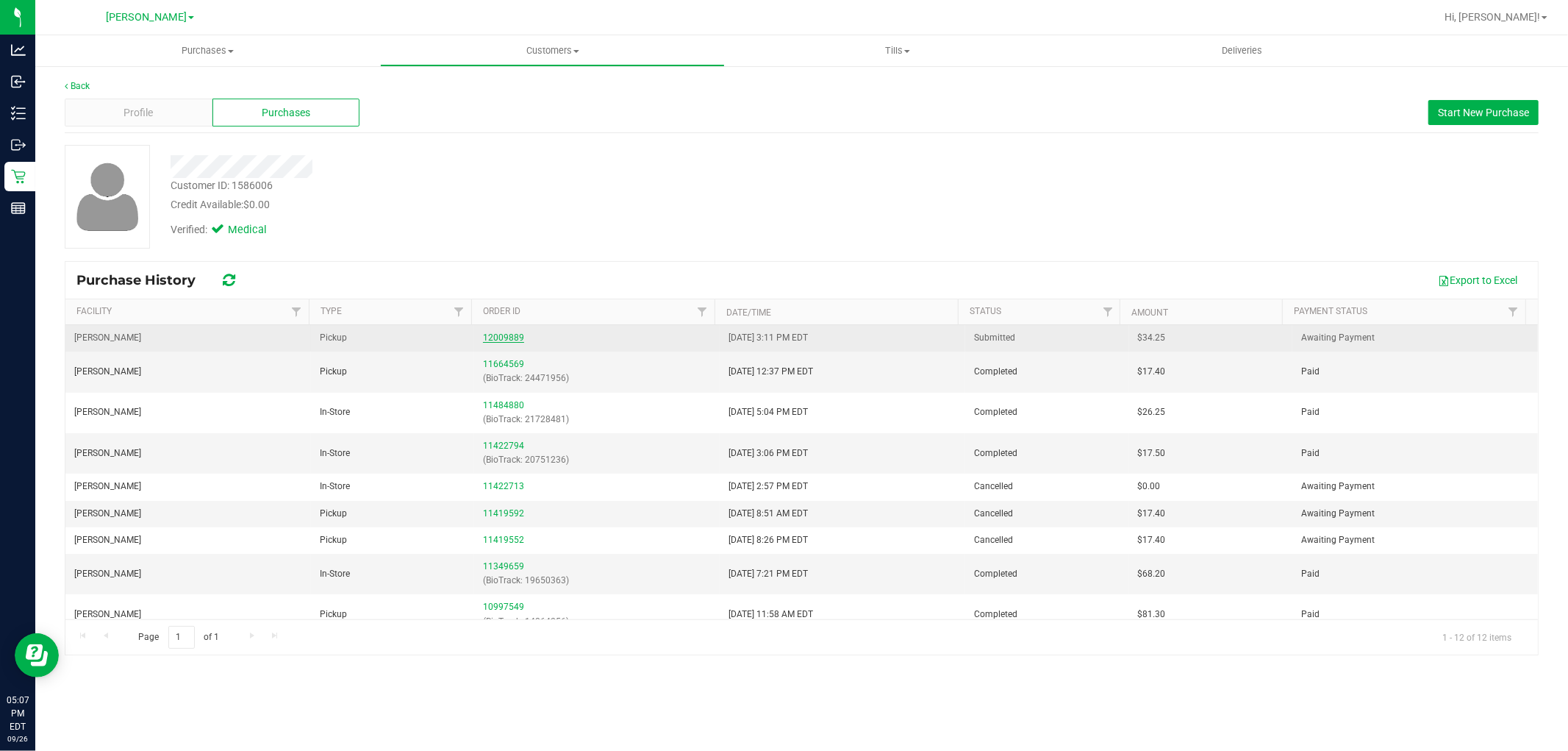
click at [489, 341] on link "12009889" at bounding box center [503, 338] width 41 height 11
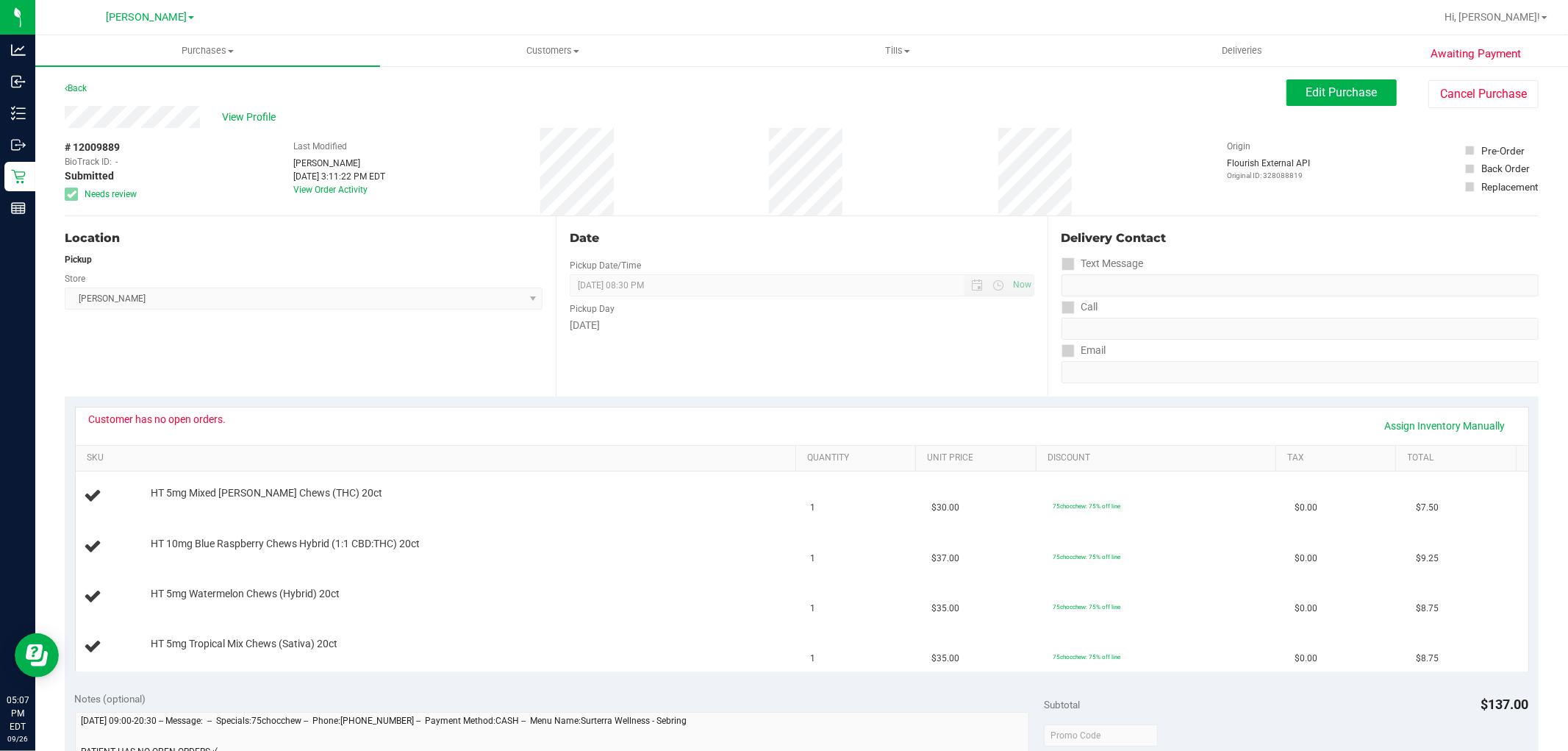
click at [905, 239] on div "Date" at bounding box center [802, 239] width 464 height 18
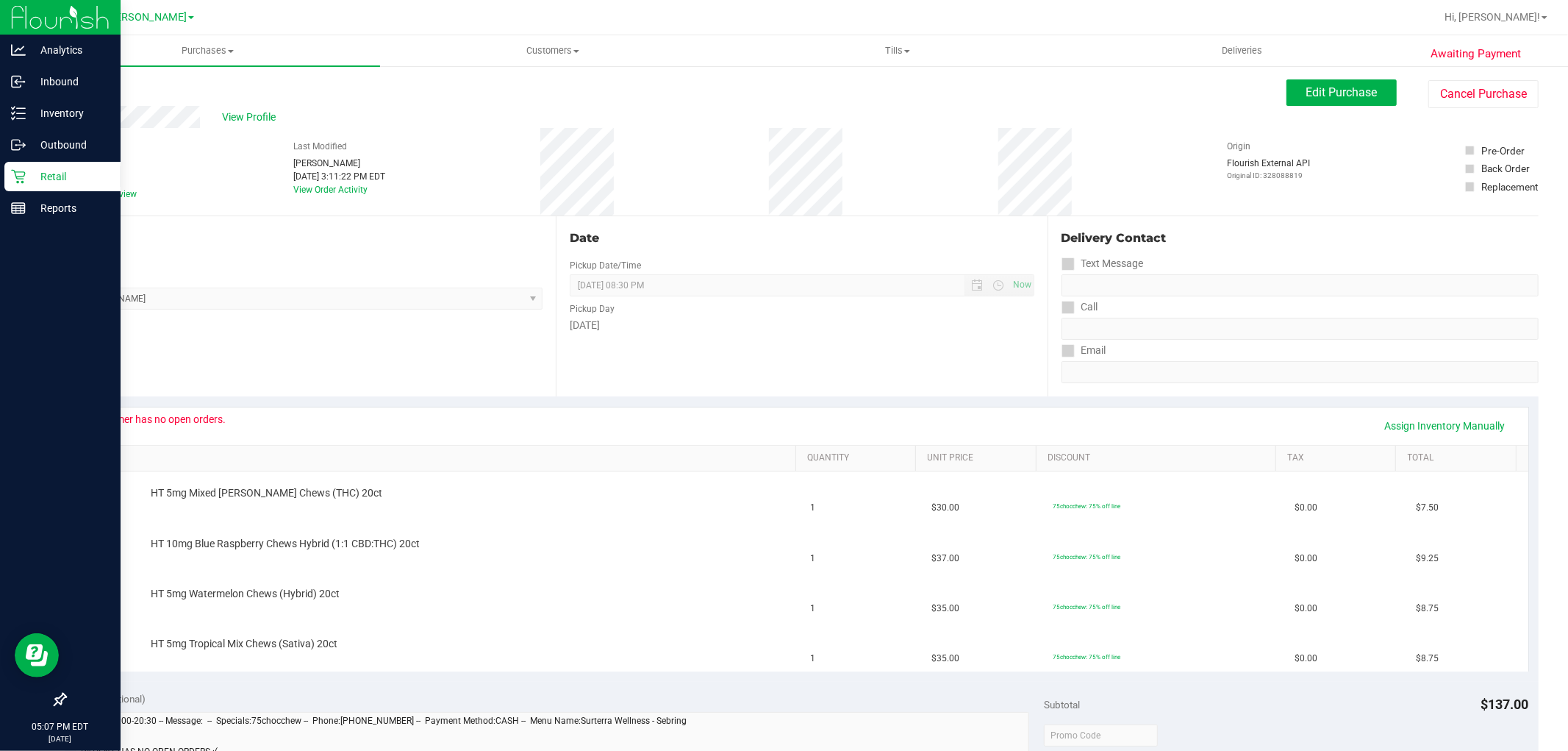
click at [66, 171] on p "Retail" at bounding box center [69, 177] width 88 height 18
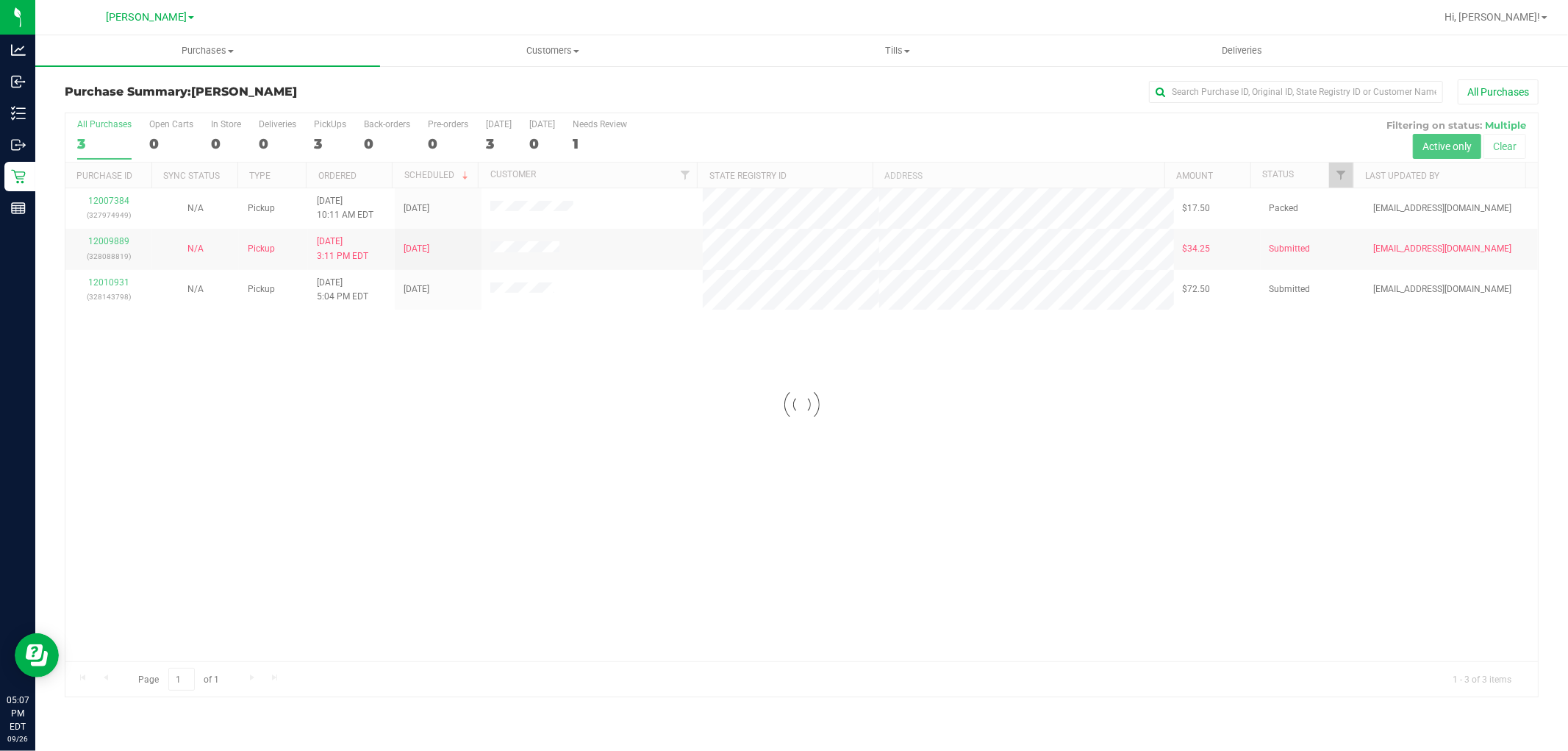
click at [666, 502] on div at bounding box center [802, 405] width 1472 height 583
click at [539, 449] on div at bounding box center [802, 405] width 1472 height 583
click at [379, 495] on div "12007384 (327974949) N/A Pickup 9/26/2025 10:11 AM EDT 9/26/2025 $17.50 Packed …" at bounding box center [802, 424] width 1472 height 473
click at [136, 373] on div "12007384 (327974949) N/A Pickup 9/26/2025 10:11 AM EDT 9/26/2025 $17.50 Packed …" at bounding box center [802, 424] width 1472 height 473
click at [510, 428] on div "12007384 (327974949) N/A Pickup 9/26/2025 10:11 AM EDT 9/26/2025 $17.50 Packed …" at bounding box center [802, 424] width 1472 height 473
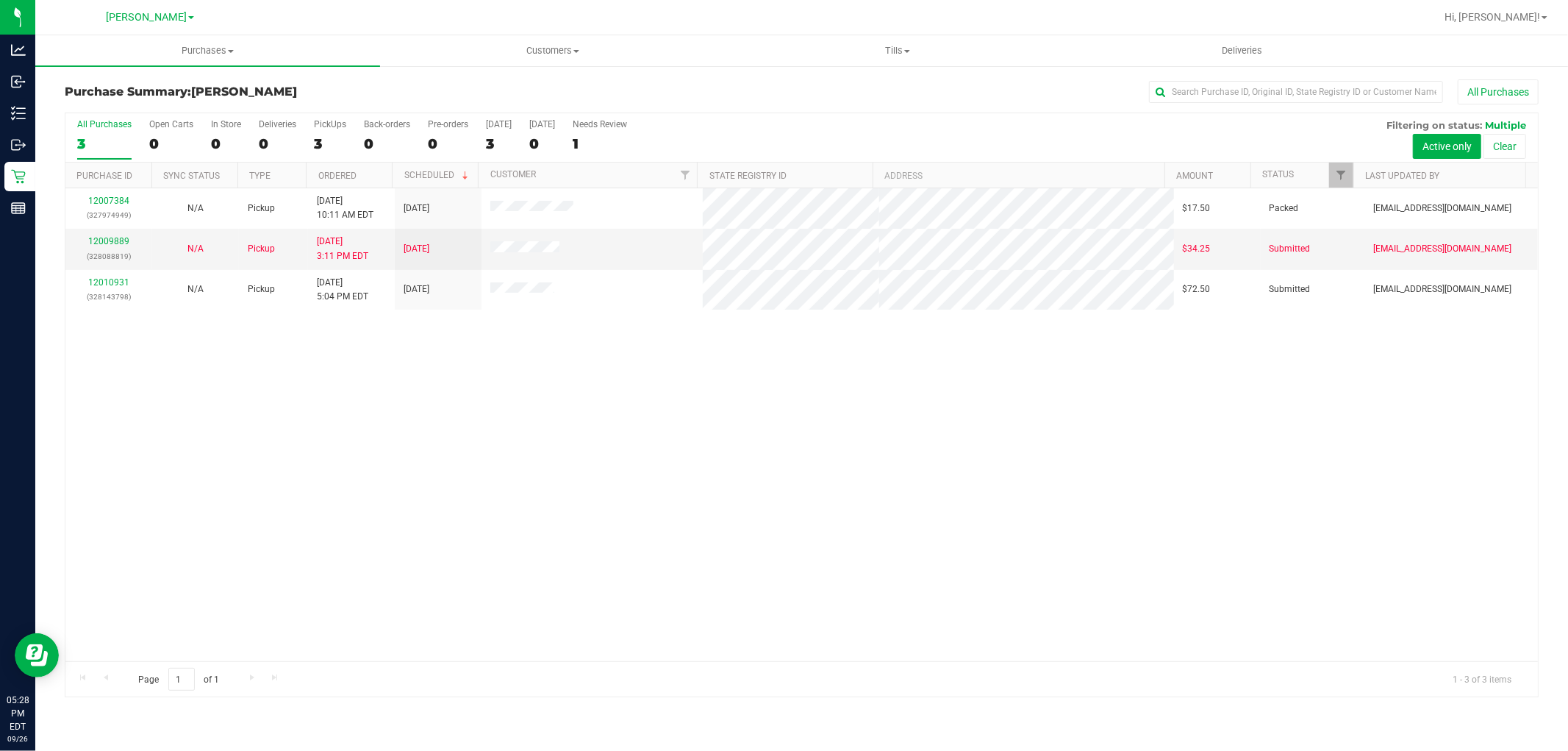
click at [404, 447] on div "12007384 (327974949) N/A Pickup 9/26/2025 10:11 AM EDT 9/26/2025 $17.50 Packed …" at bounding box center [802, 424] width 1472 height 473
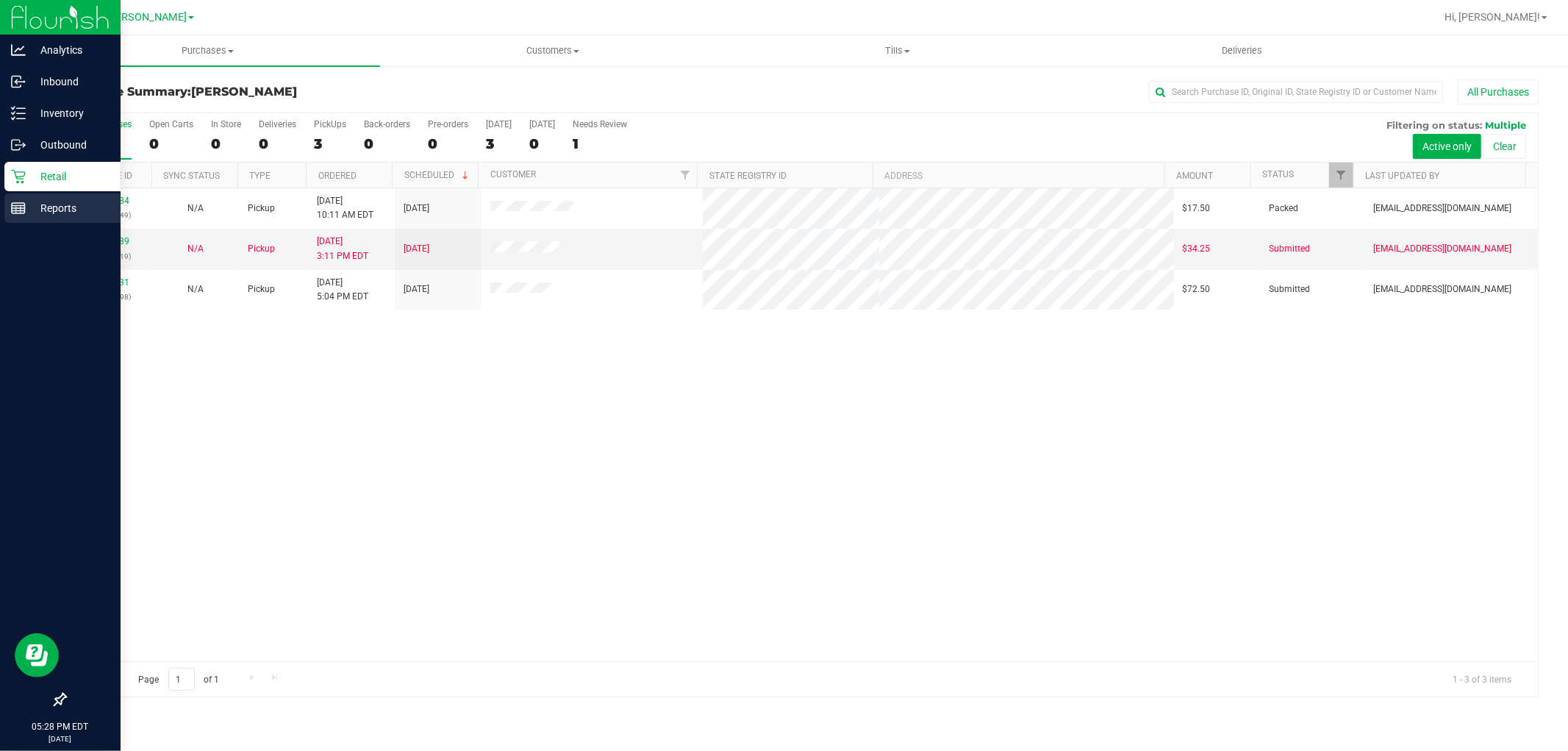
click at [6, 207] on div "Reports" at bounding box center [62, 208] width 116 height 29
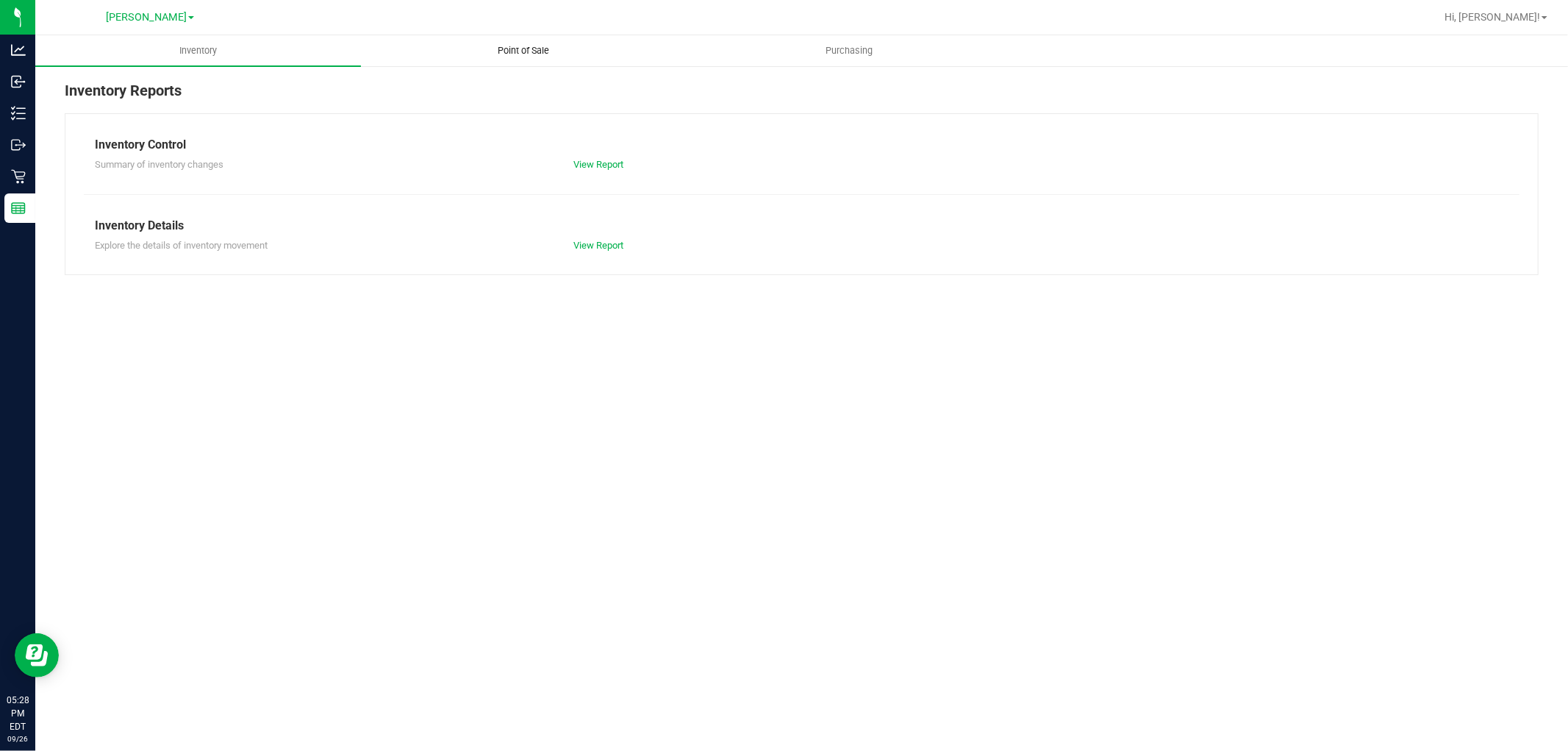
click at [538, 42] on uib-tab-heading "Point of Sale" at bounding box center [524, 51] width 324 height 29
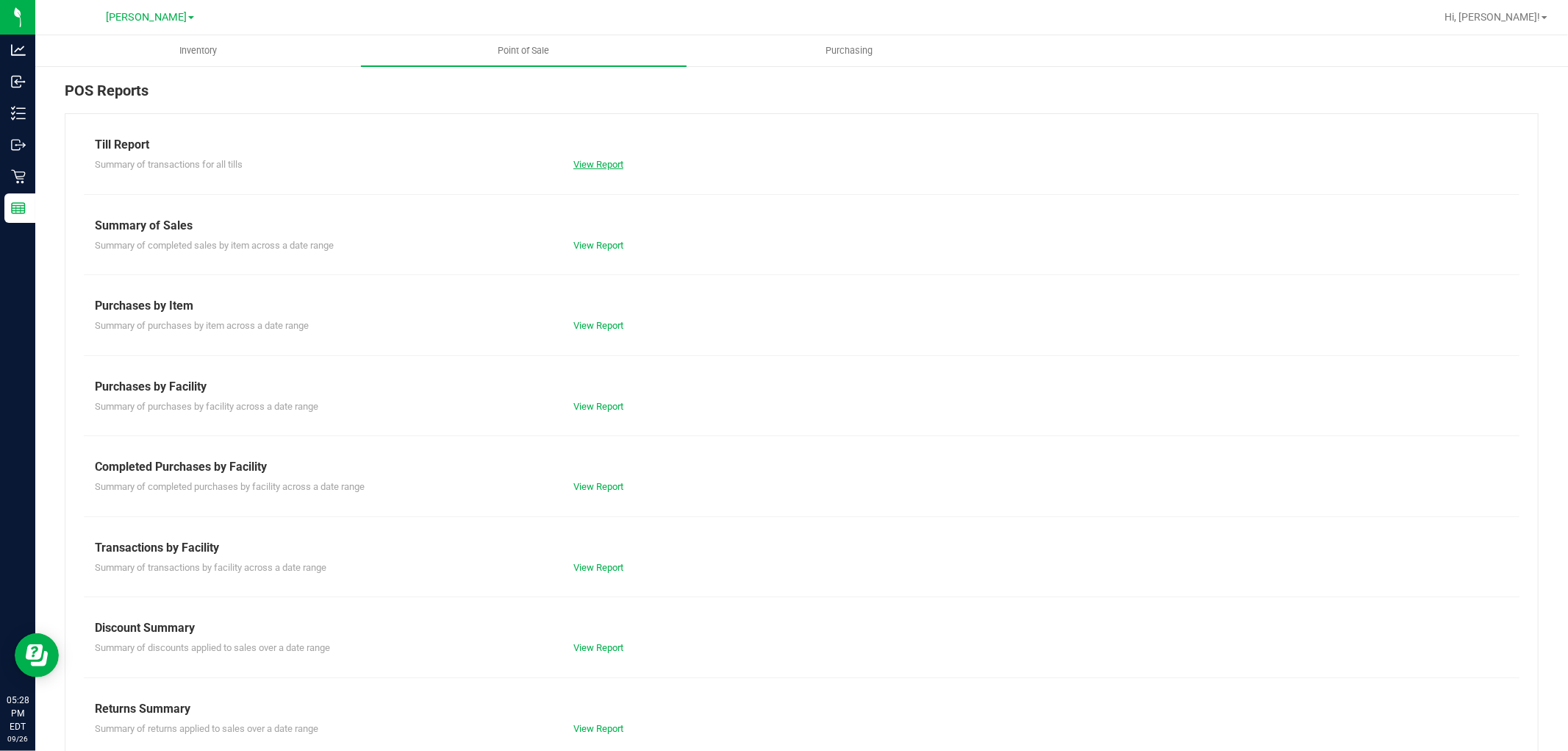
click at [598, 159] on link "View Report" at bounding box center [598, 163] width 50 height 11
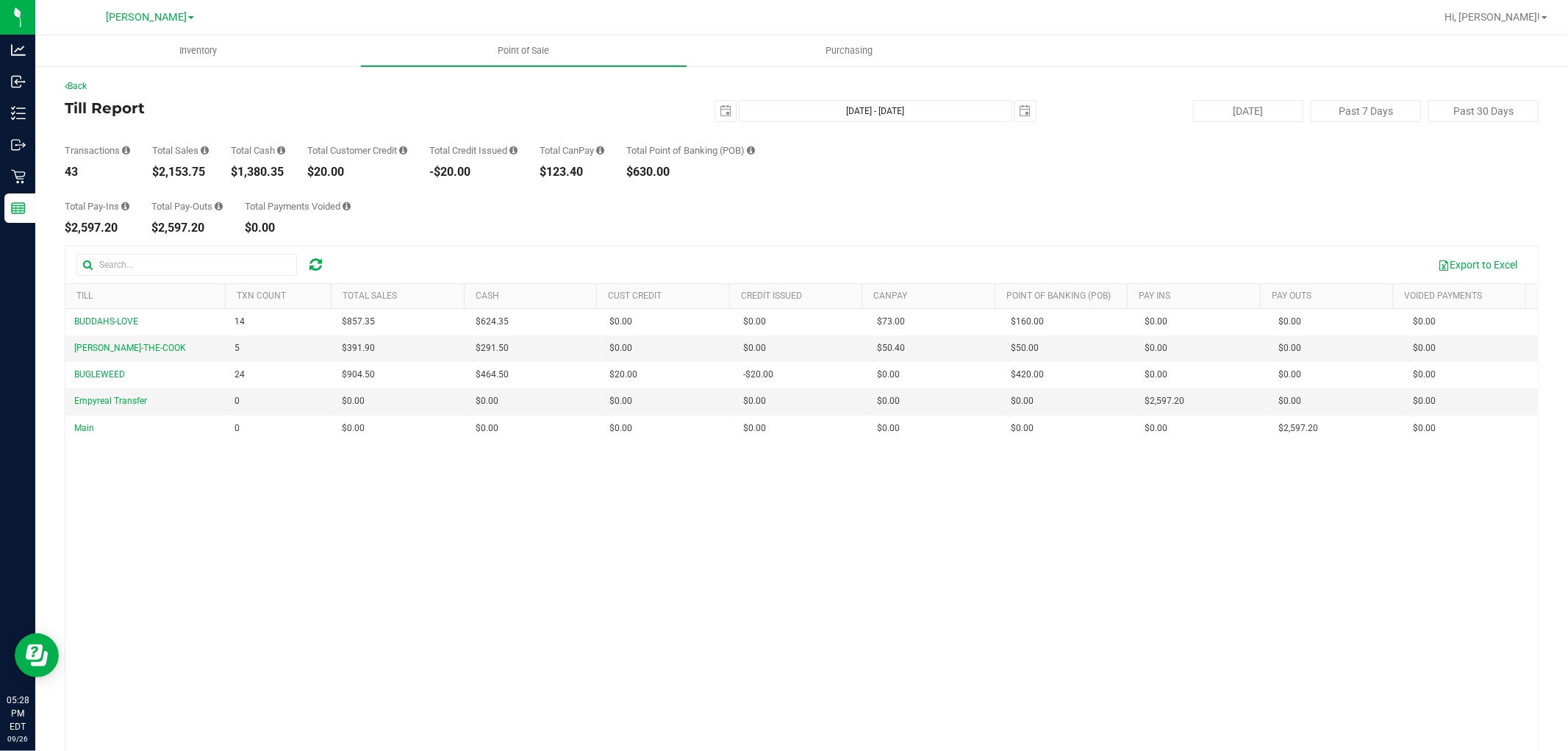
click at [451, 501] on div "BUDDAHS-LOVE 14 $857.35 $624.35 $0.00 $0.00 $0.00 $73.00 $0.00 $160.00 $0.00 $0…" at bounding box center [802, 545] width 1472 height 473
click at [681, 592] on div "BUDDAHS-LOVE 14 $857.35 $624.35 $0.00 $0.00 $0.00 $73.00 $0.00 $160.00 $0.00 $0…" at bounding box center [802, 545] width 1472 height 473
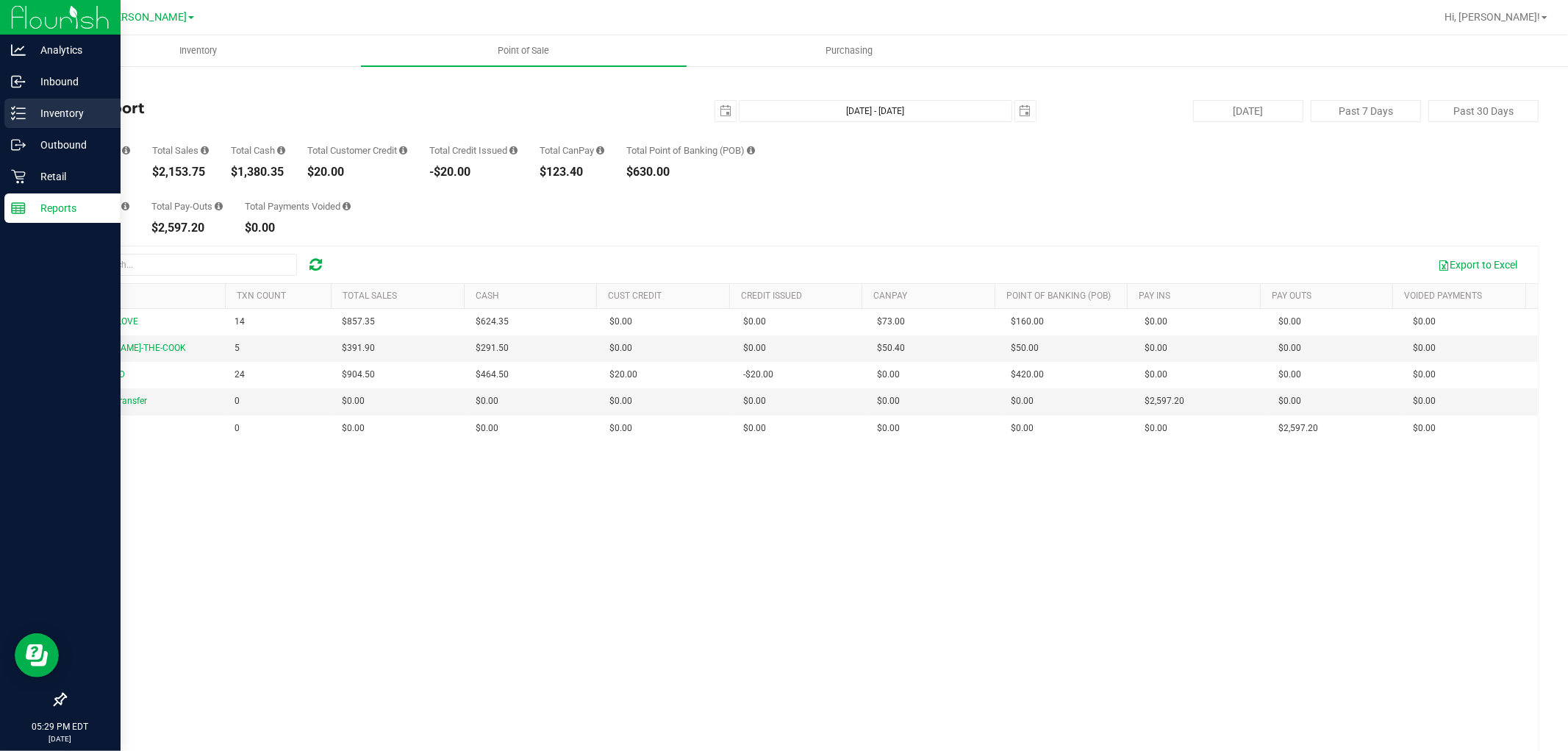
click at [24, 110] on icon at bounding box center [18, 114] width 15 height 15
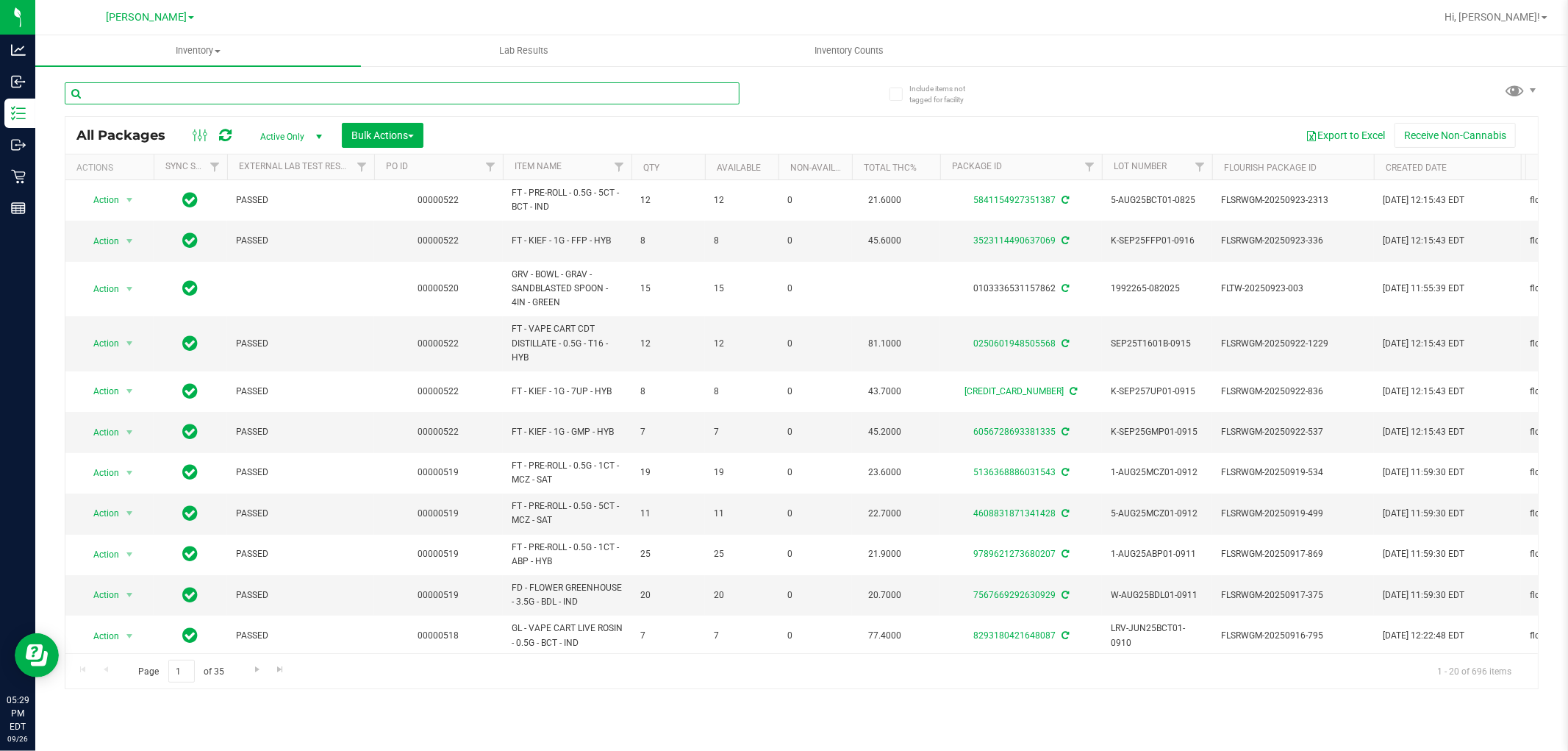
click at [172, 90] on input "text" at bounding box center [402, 93] width 675 height 22
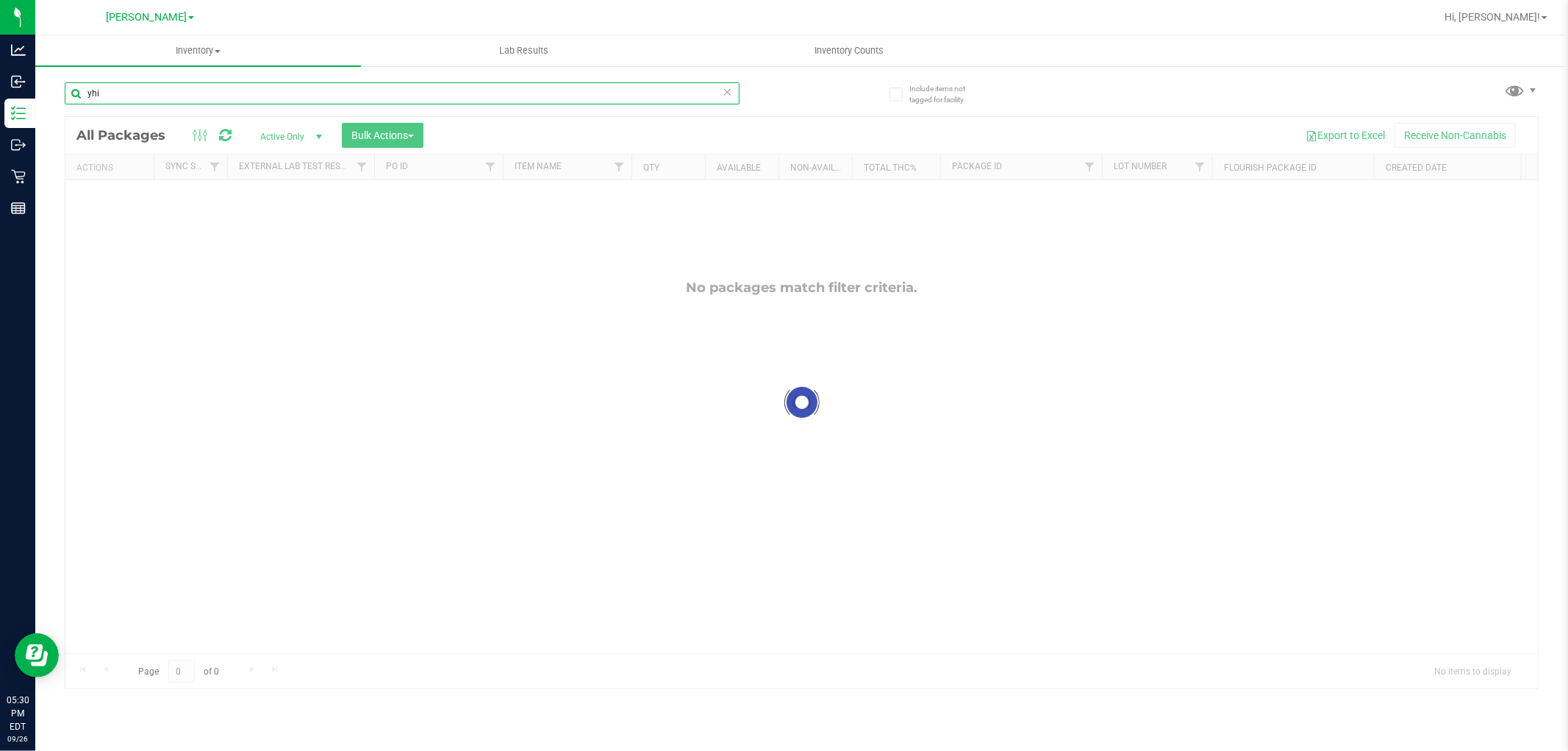
type input "yhi"
click at [302, 135] on div at bounding box center [802, 402] width 1472 height 571
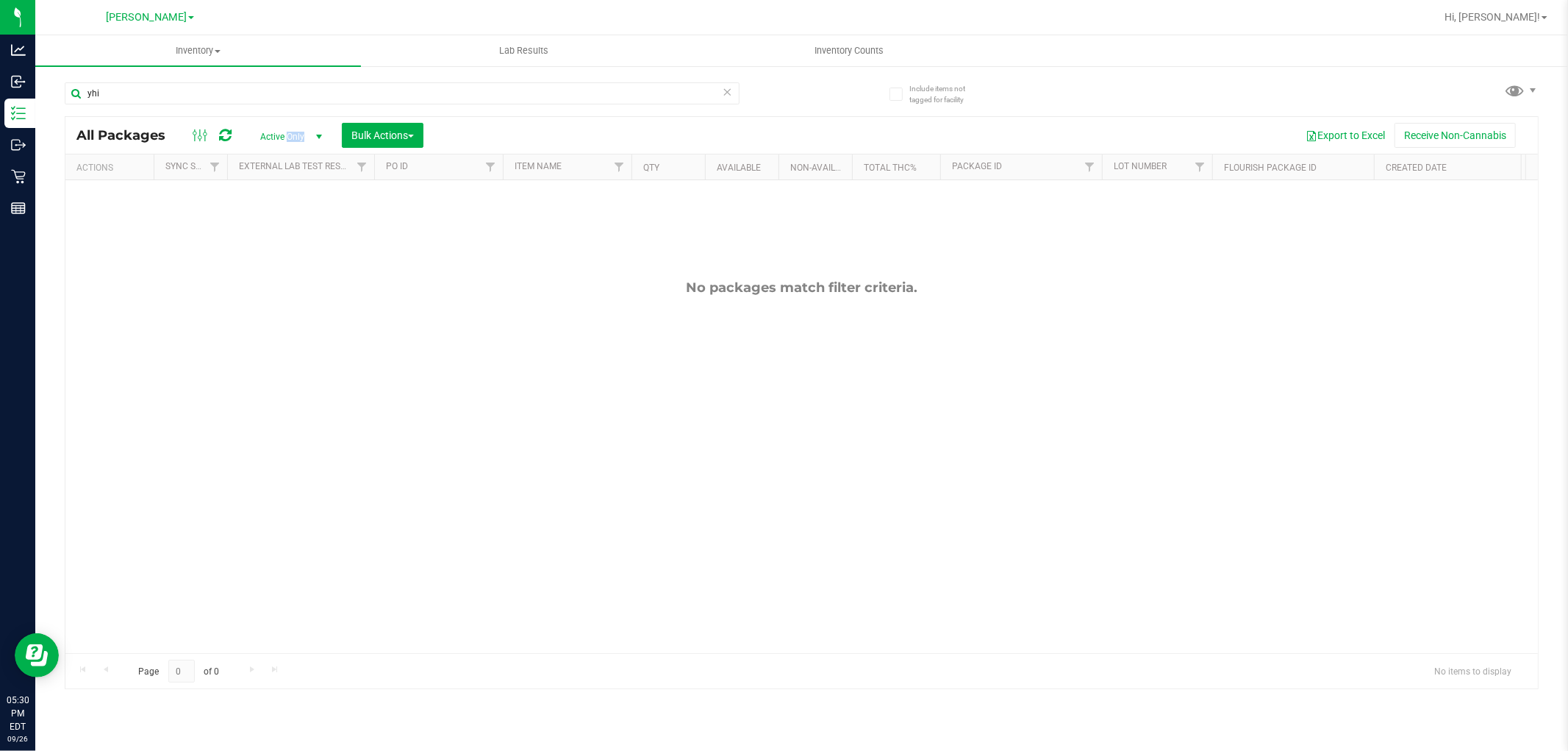
click at [299, 135] on span "Active Only" at bounding box center [288, 136] width 81 height 20
click at [273, 221] on li "All" at bounding box center [287, 226] width 79 height 22
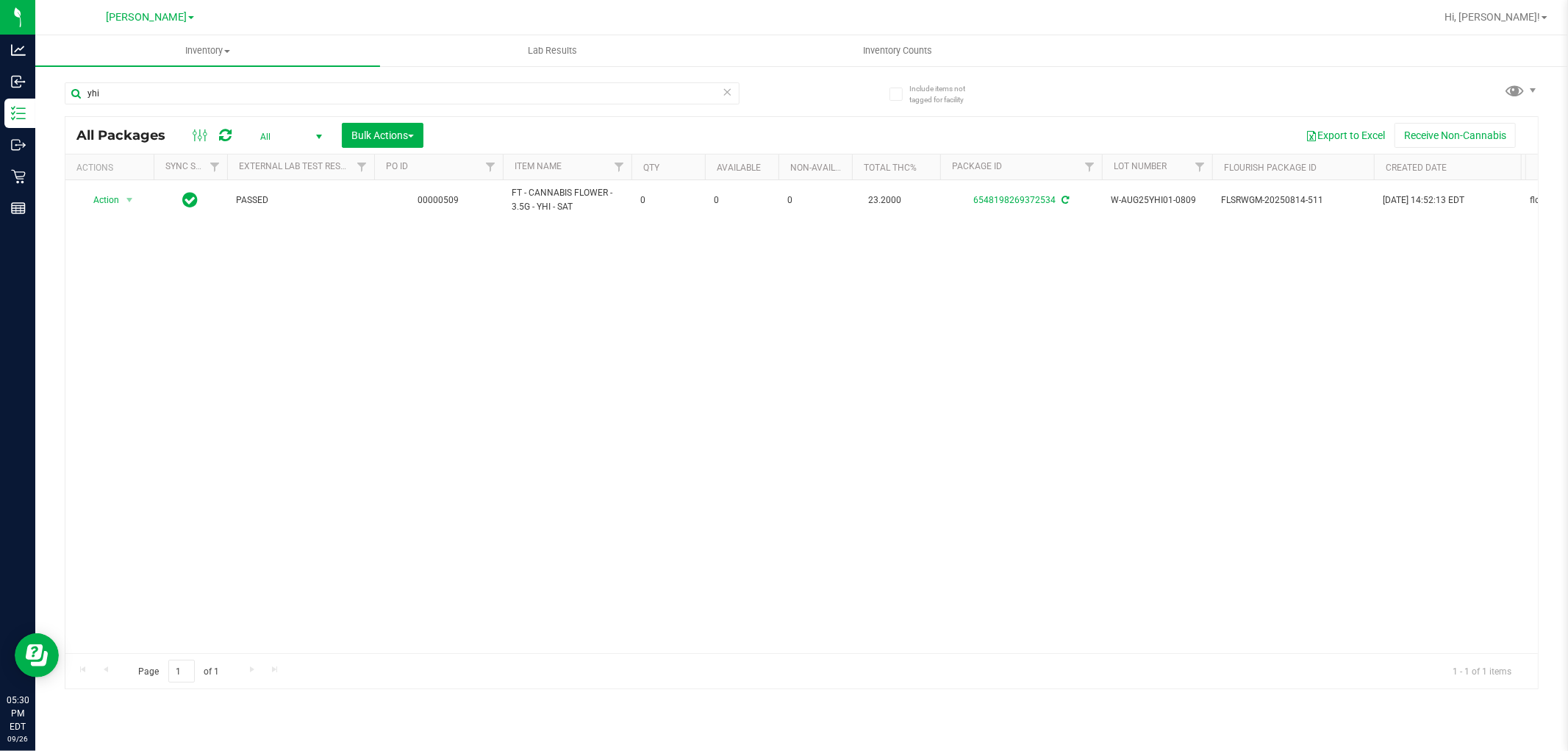
click at [406, 431] on div "Action Action Adjust qty Edit attributes Global inventory Locate package Packag…" at bounding box center [802, 416] width 1472 height 473
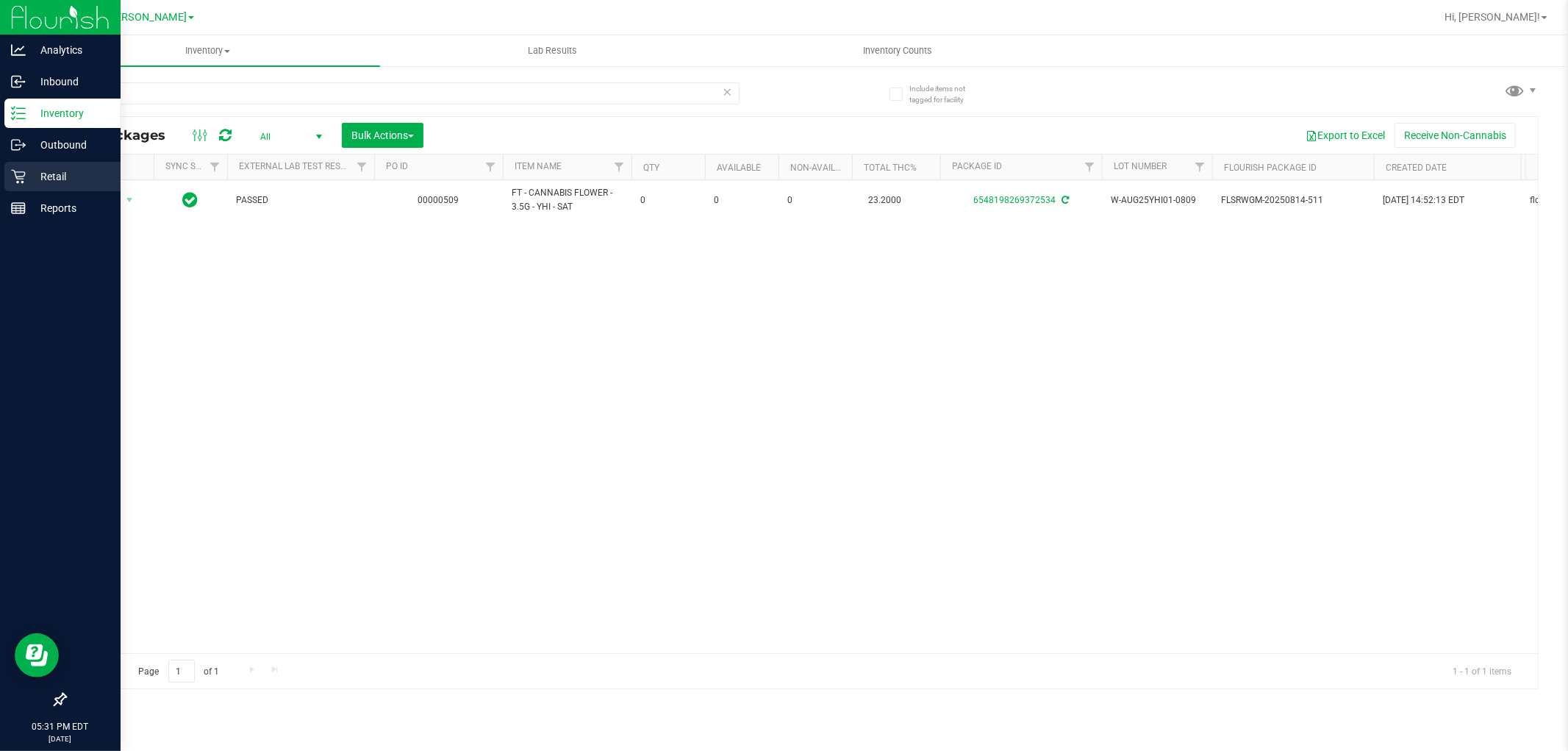
click at [18, 175] on icon at bounding box center [18, 177] width 15 height 15
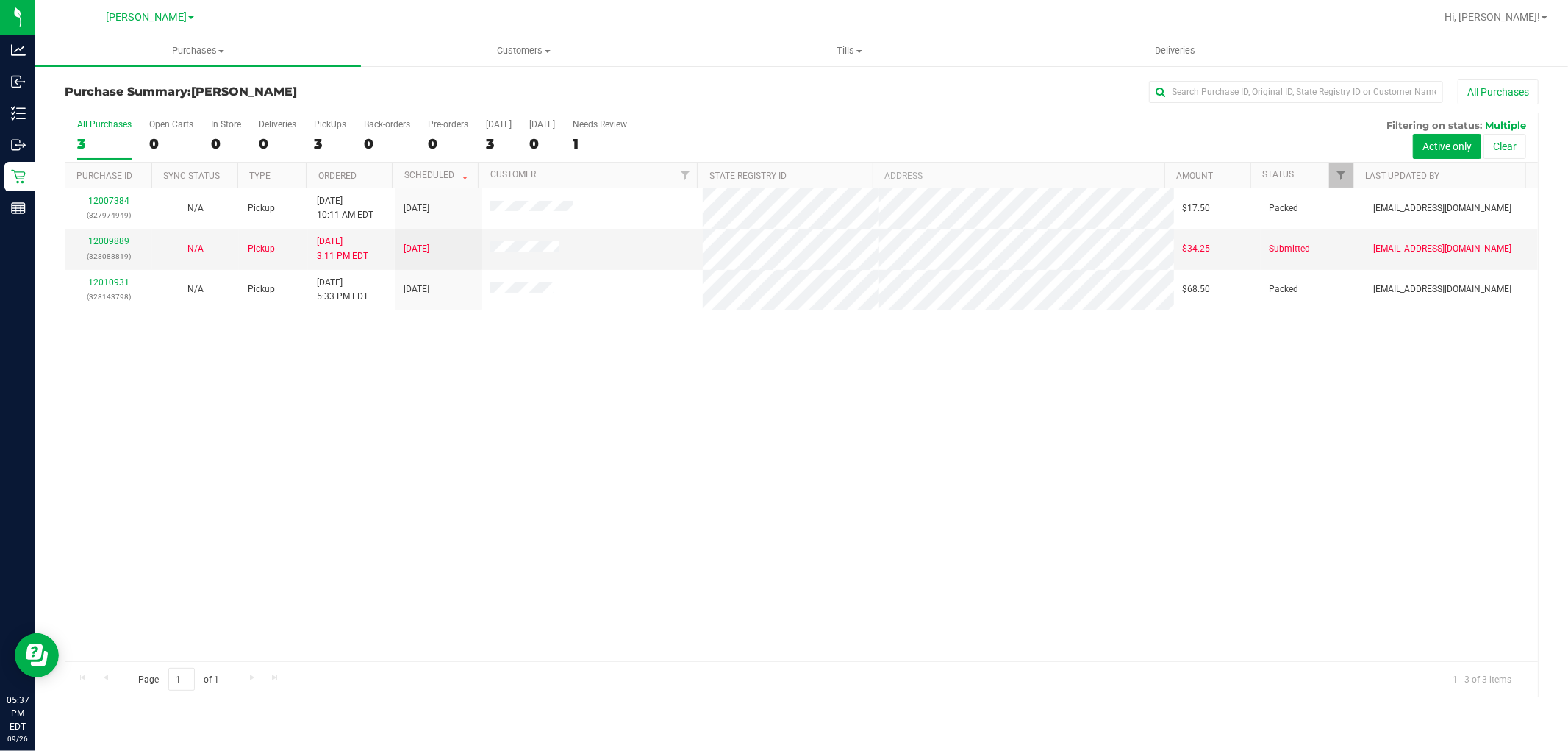
click at [458, 576] on div "12007384 (327974949) N/A Pickup 9/26/2025 10:11 AM EDT 9/26/2025 $17.50 Packed …" at bounding box center [802, 424] width 1472 height 473
